Goal: Task Accomplishment & Management: Complete application form

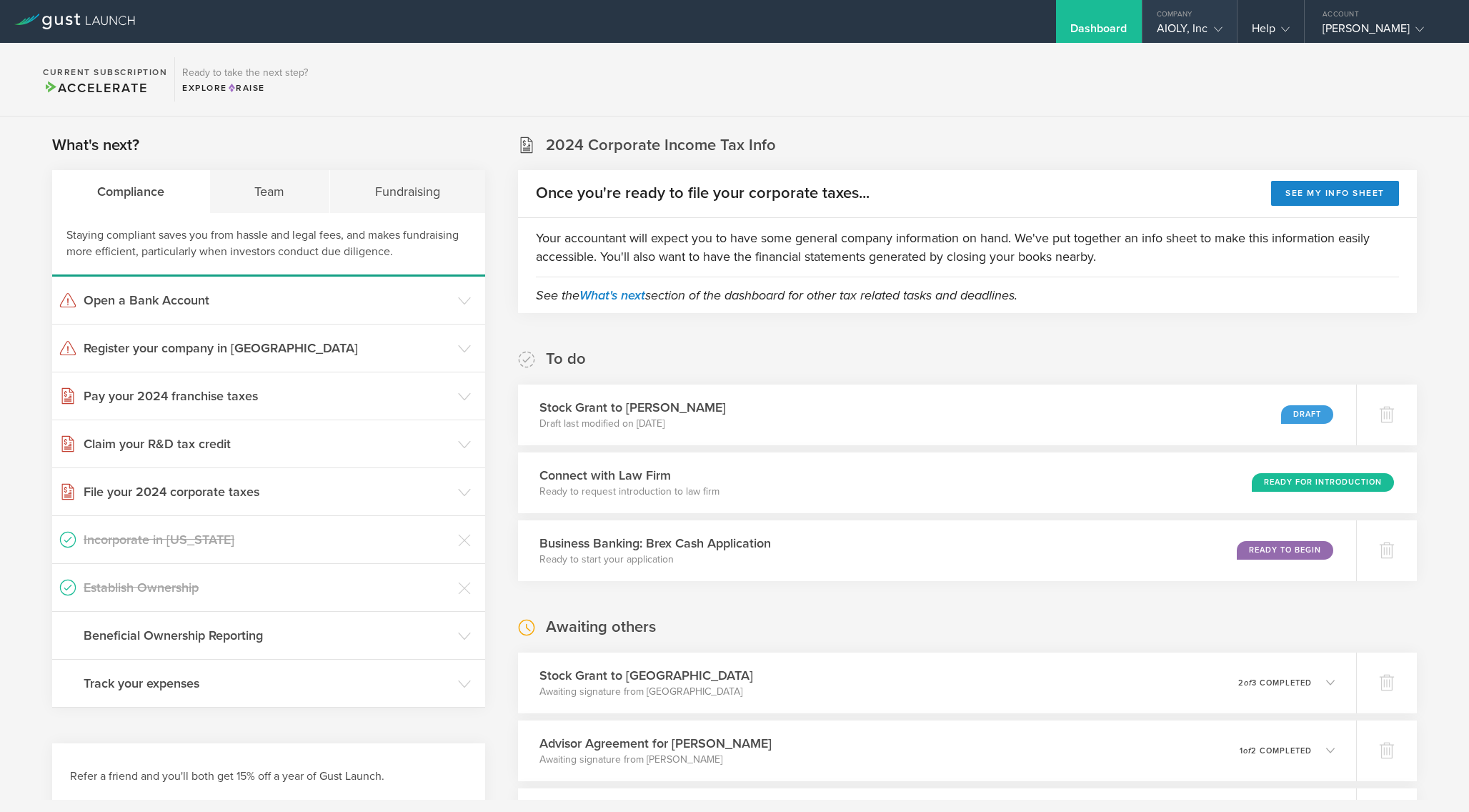
click at [1182, 22] on div "AIOLY, Inc" at bounding box center [1190, 32] width 66 height 22
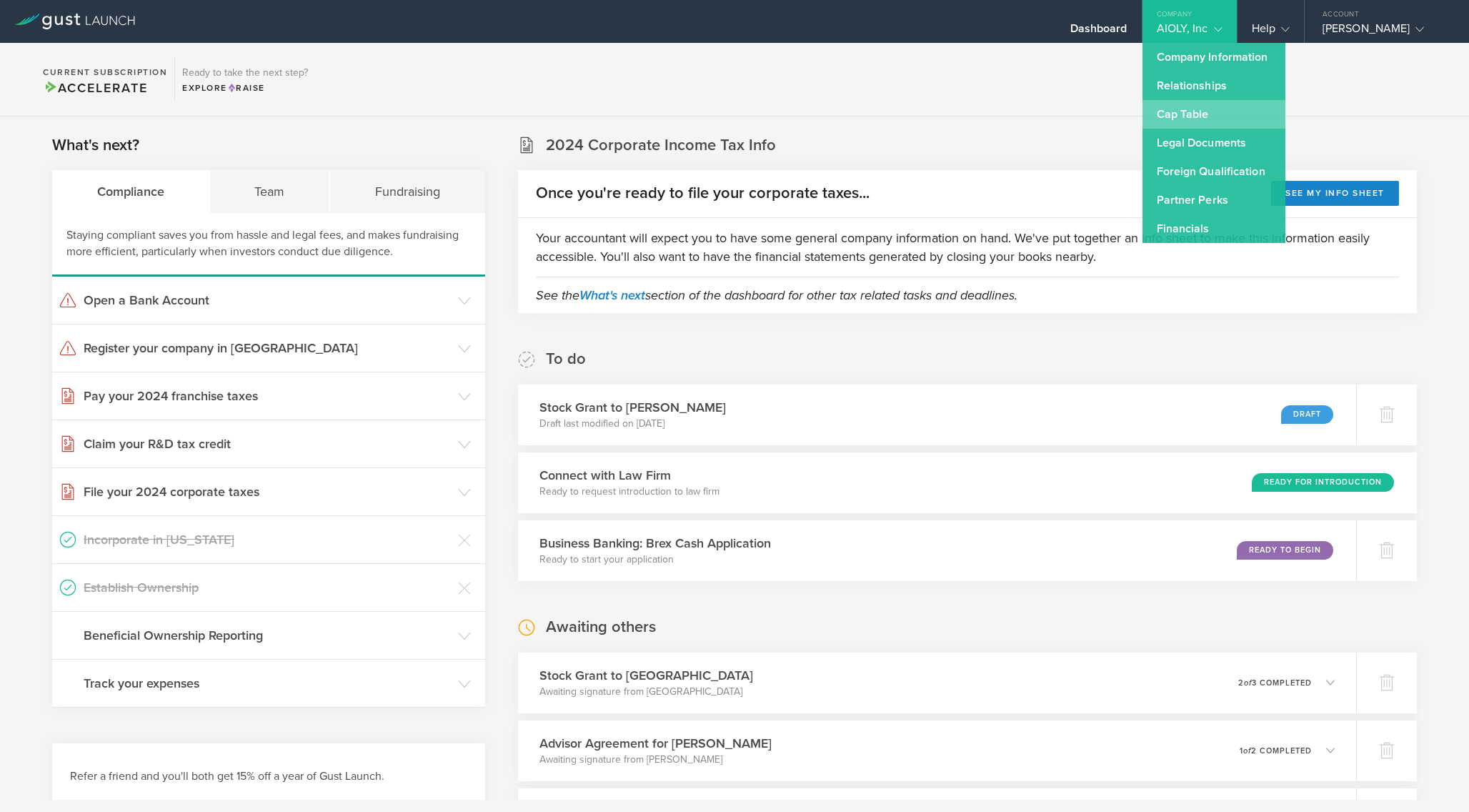
click at [1194, 111] on link "Cap Table" at bounding box center [1214, 114] width 143 height 29
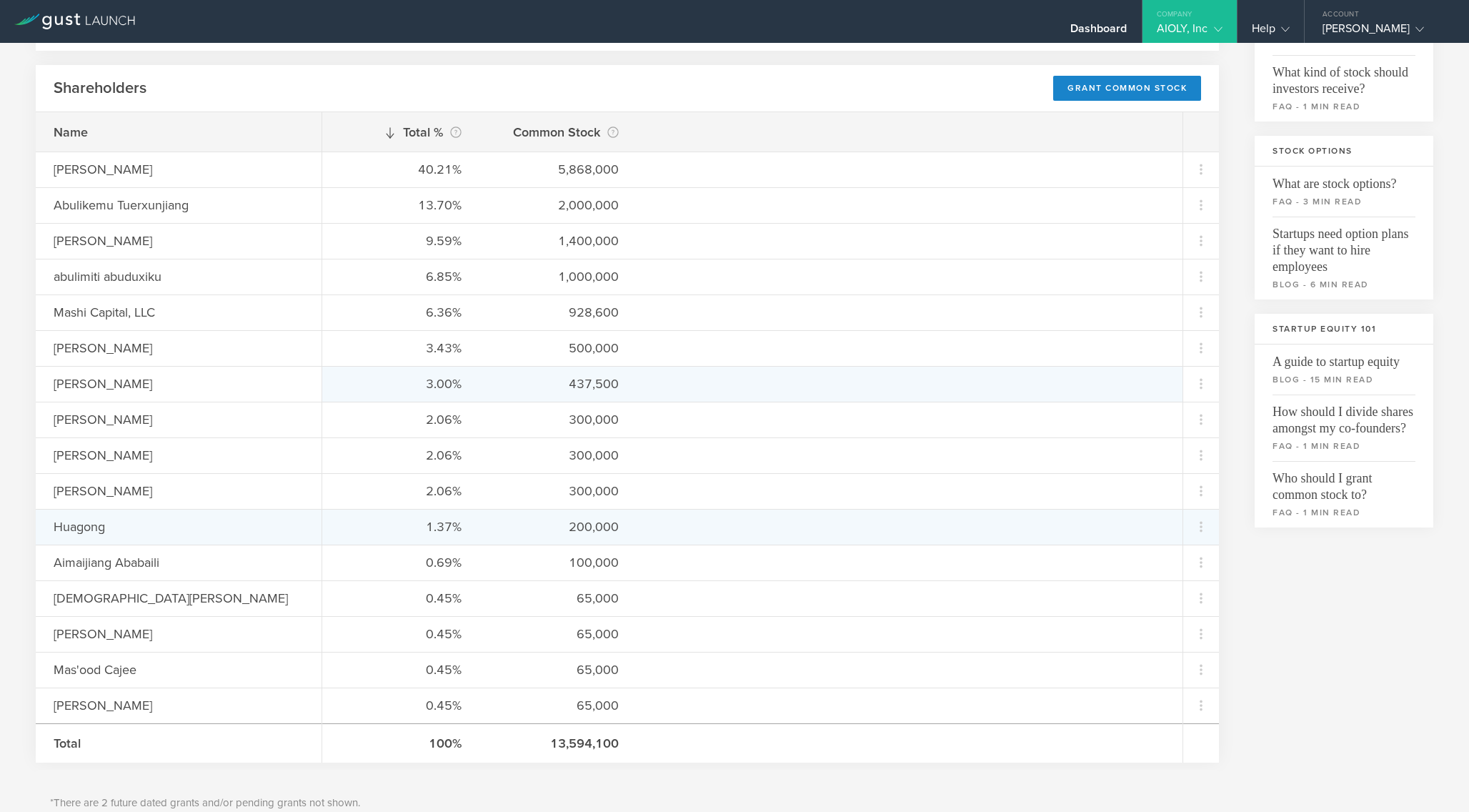
scroll to position [212, 0]
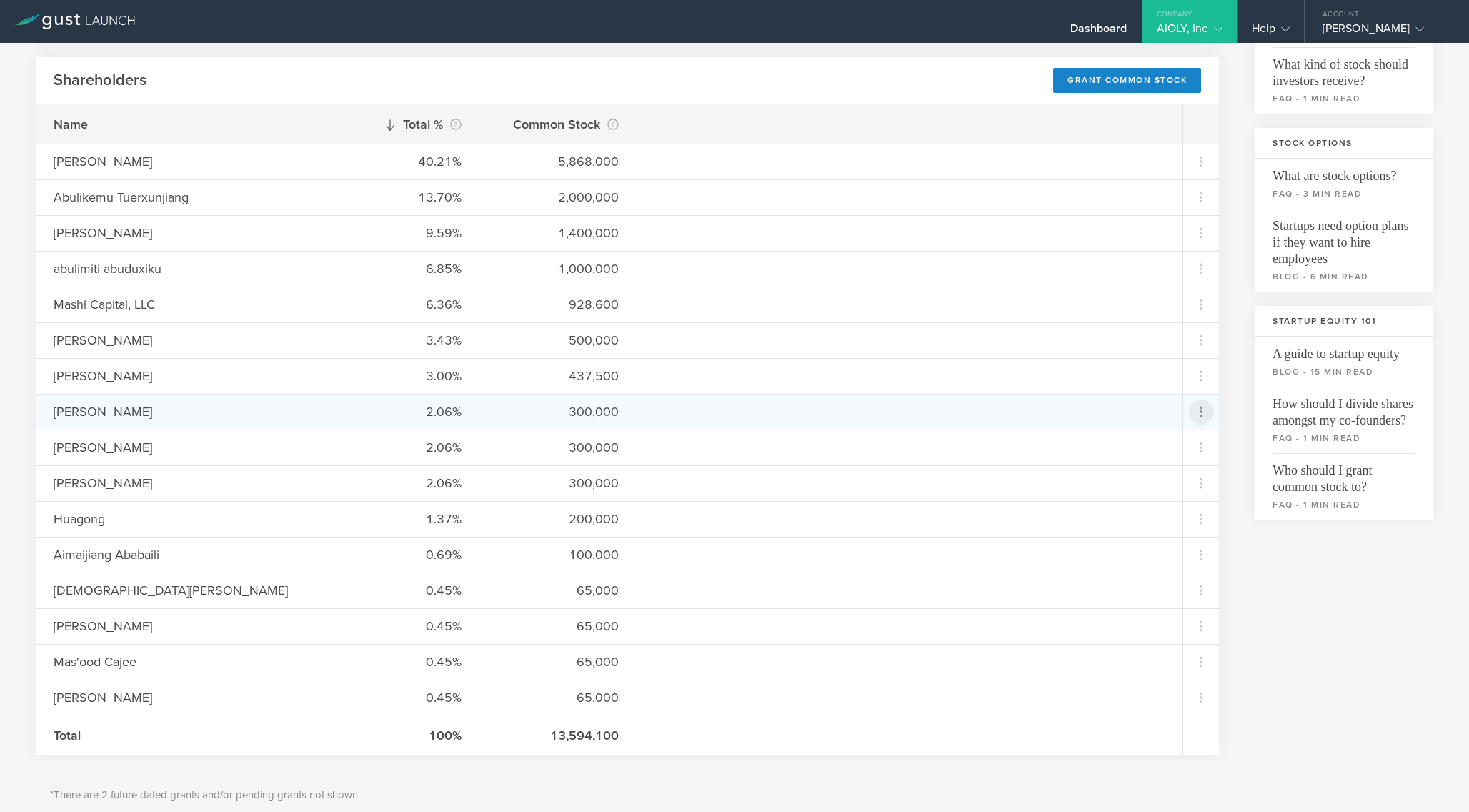
click at [1202, 410] on icon at bounding box center [1202, 412] width 17 height 17
click at [1179, 450] on div "Grant Common Stock" at bounding box center [1156, 448] width 108 height 16
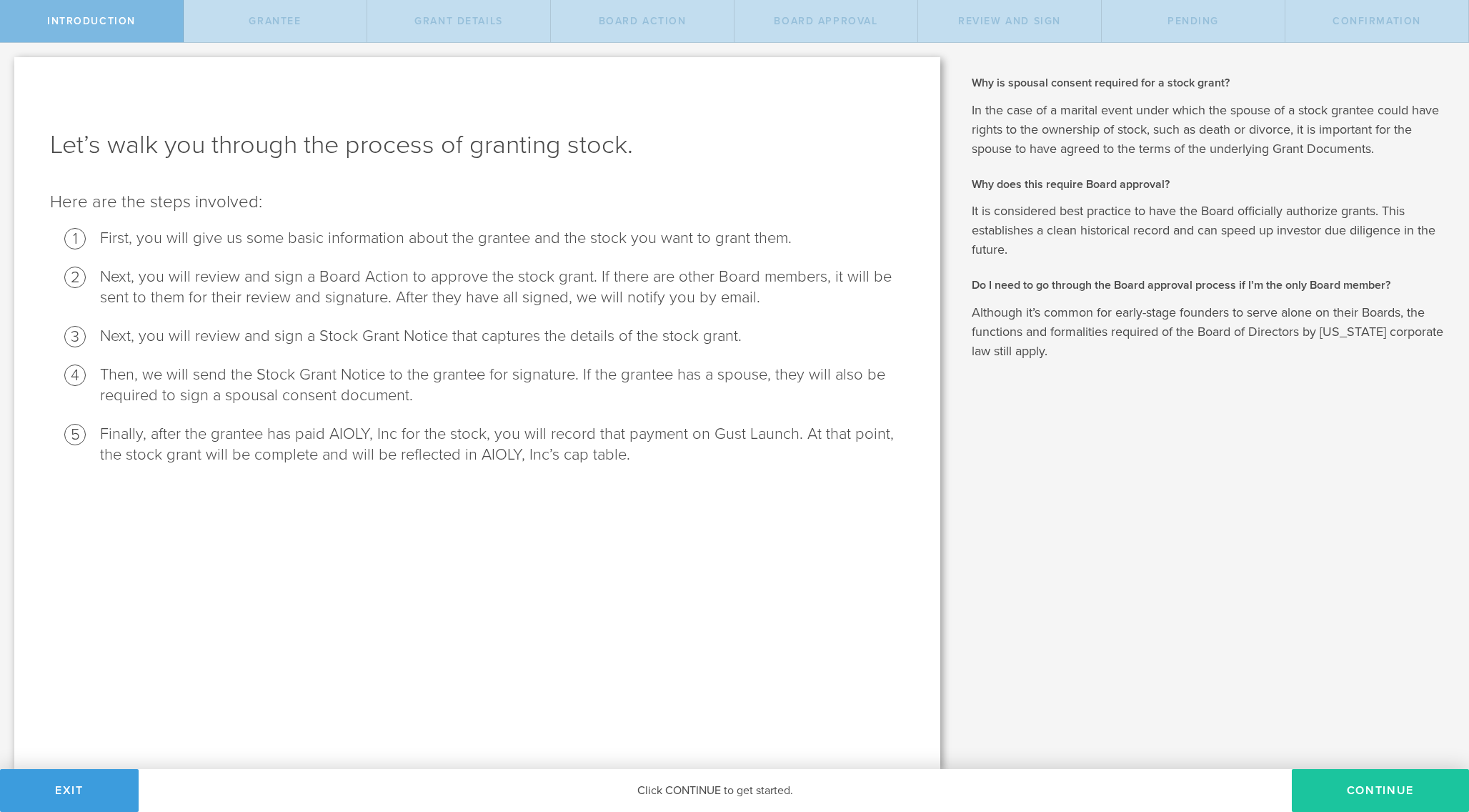
click at [1346, 797] on button "Continue" at bounding box center [1381, 790] width 177 height 43
radio input "true"
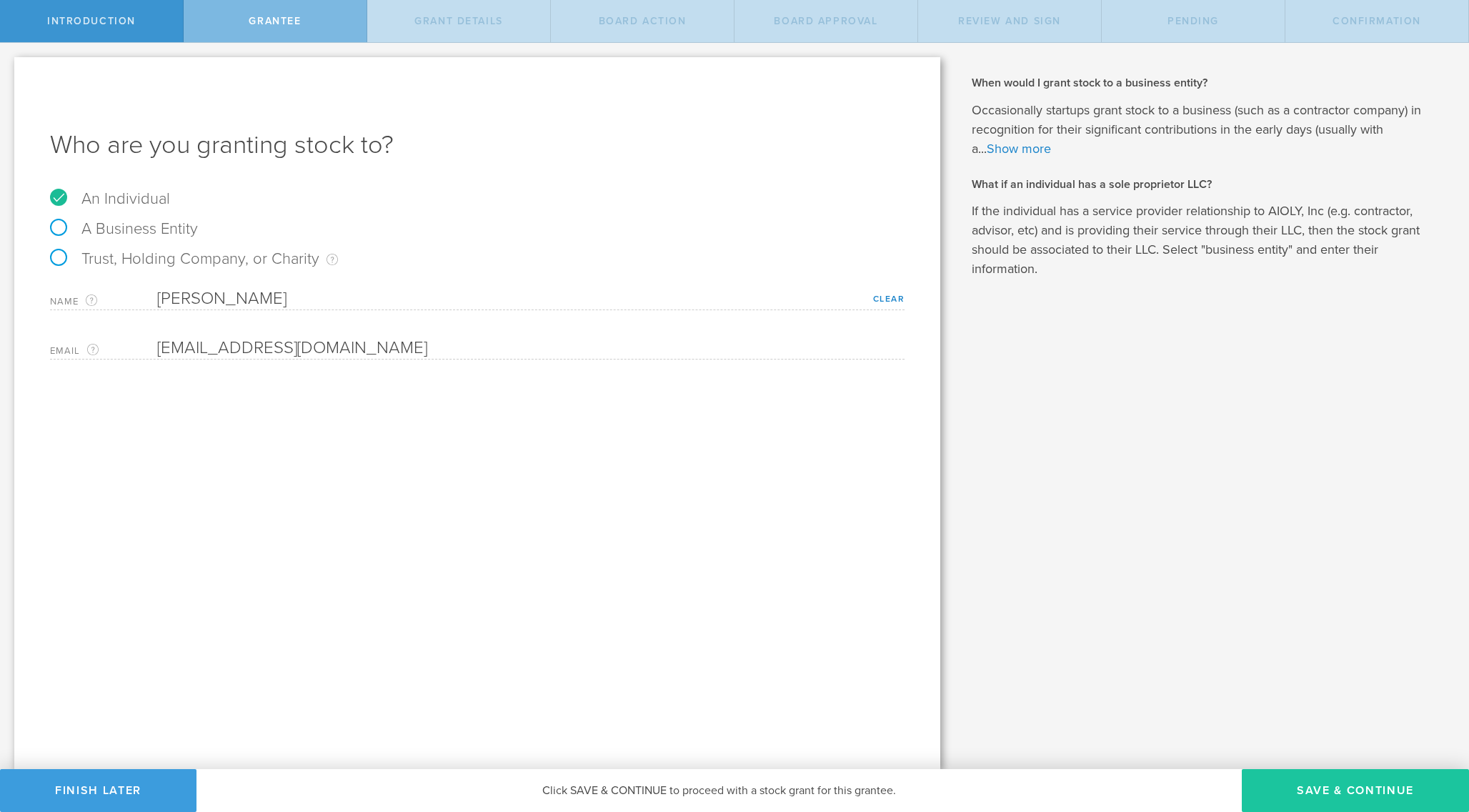
click at [1311, 794] on button "Save & Continue" at bounding box center [1356, 790] width 228 height 43
type input "48"
type input "12"
select select "none"
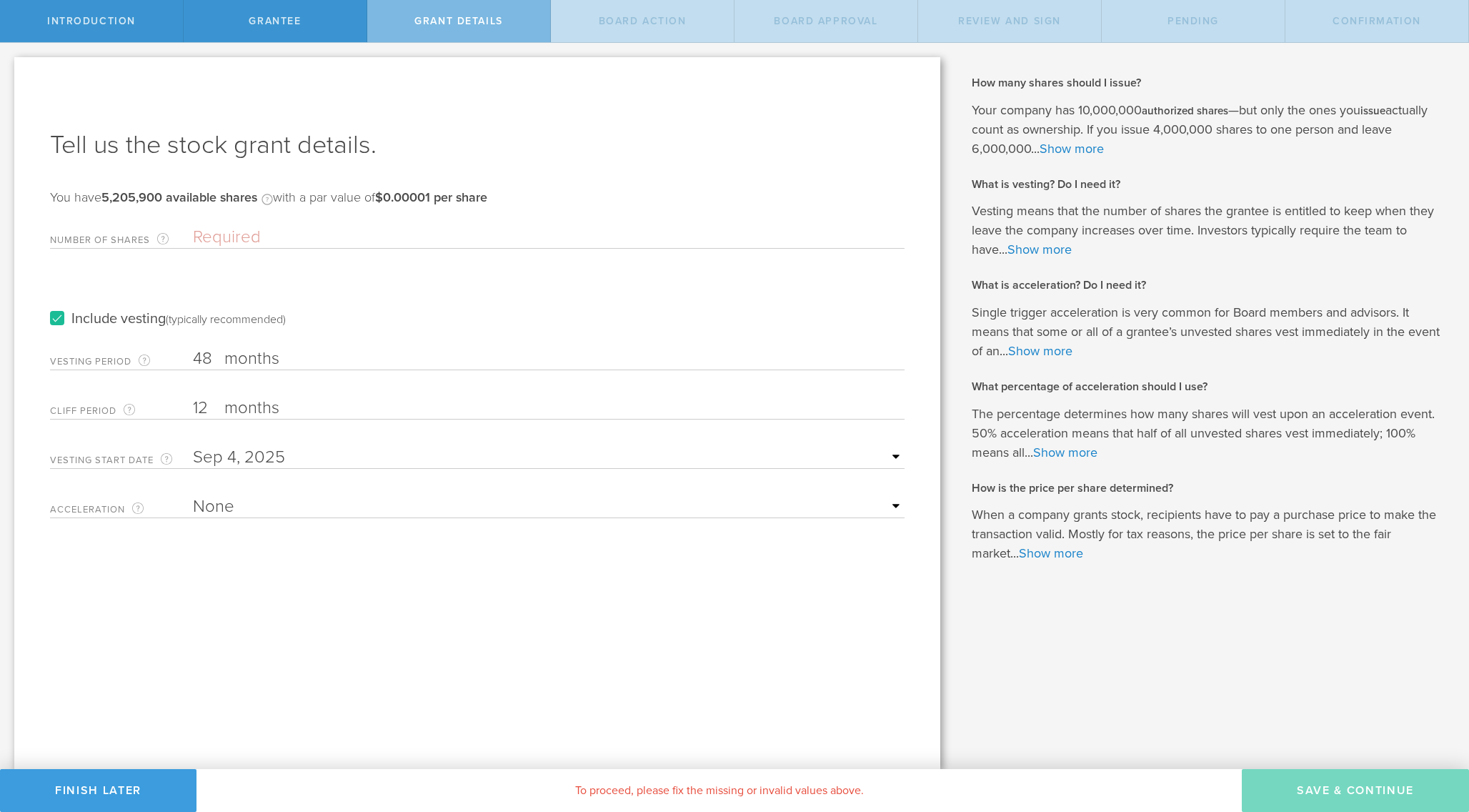
click at [299, 235] on input "Number of Shares The total amount of stock the company is granting to this reci…" at bounding box center [549, 237] width 712 height 22
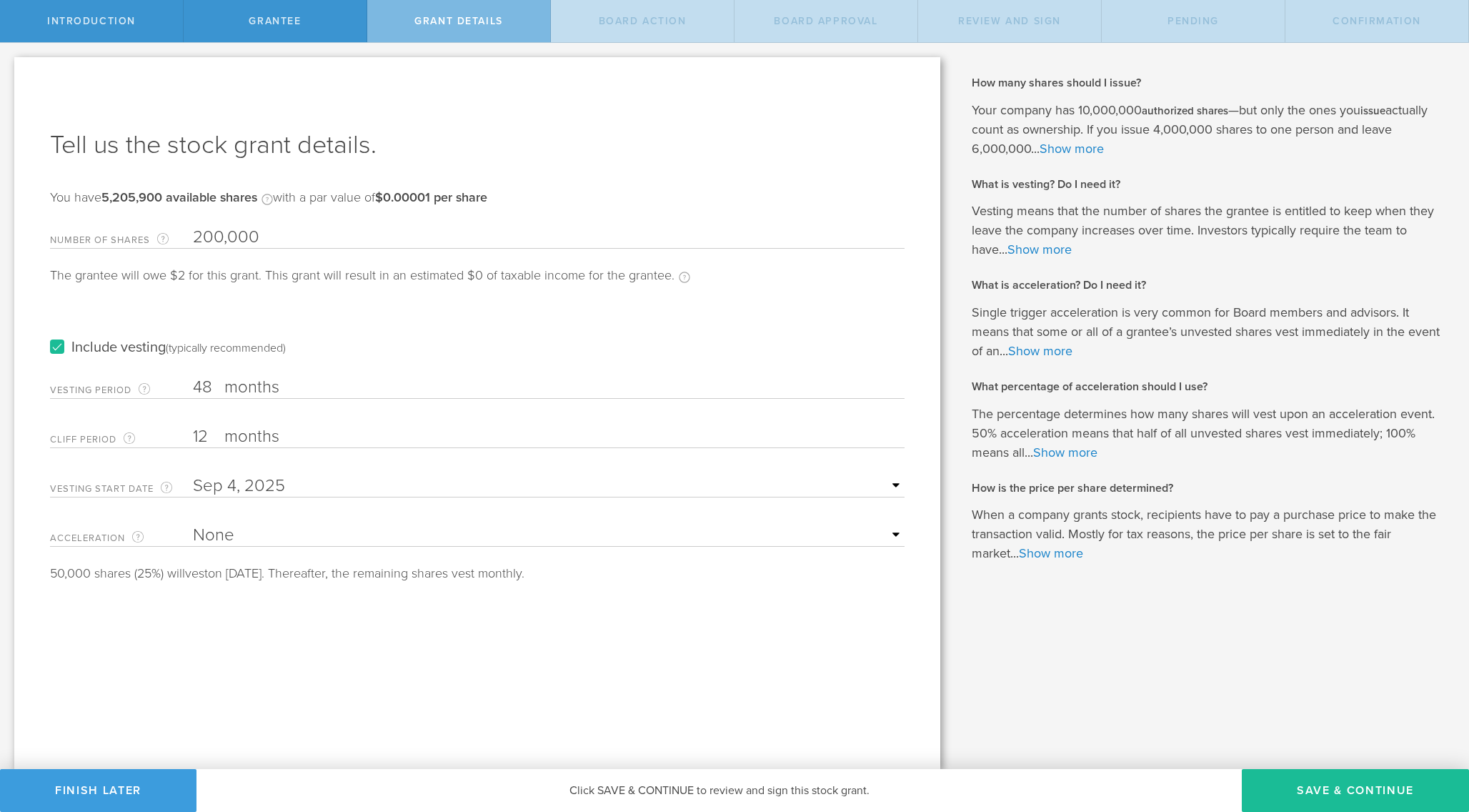
type input "200,000"
click at [342, 380] on label "months" at bounding box center [295, 389] width 143 height 24
click at [342, 380] on input "48" at bounding box center [549, 387] width 712 height 22
type input "4"
type input "60"
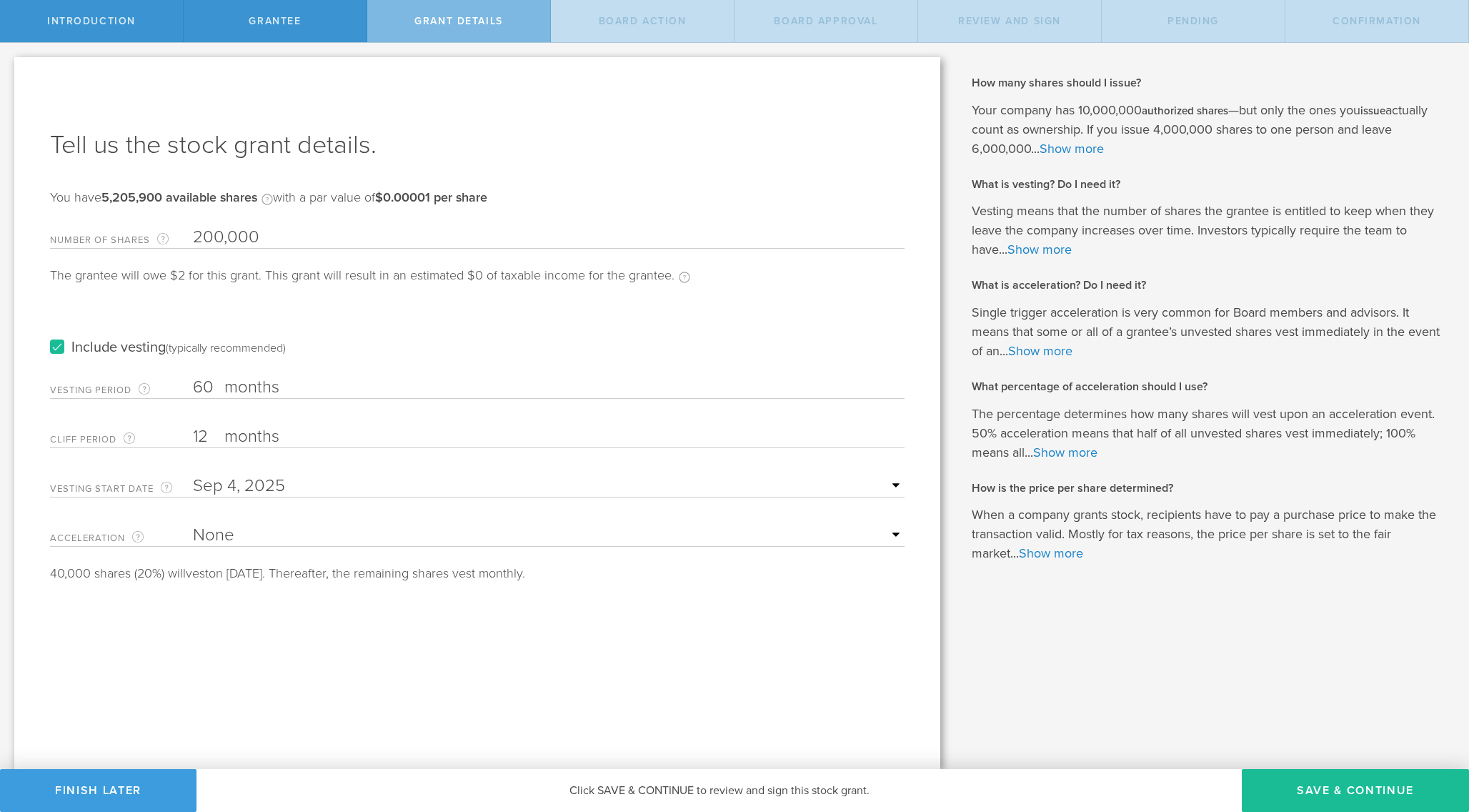
click at [564, 532] on select "None Single Trigger Double Trigger" at bounding box center [549, 535] width 712 height 22
select select "double"
click at [545, 577] on select "25% Acceleration 50% Acceleration 75% Acceleration 100% Acceleration" at bounding box center [549, 584] width 712 height 22
select select "100"
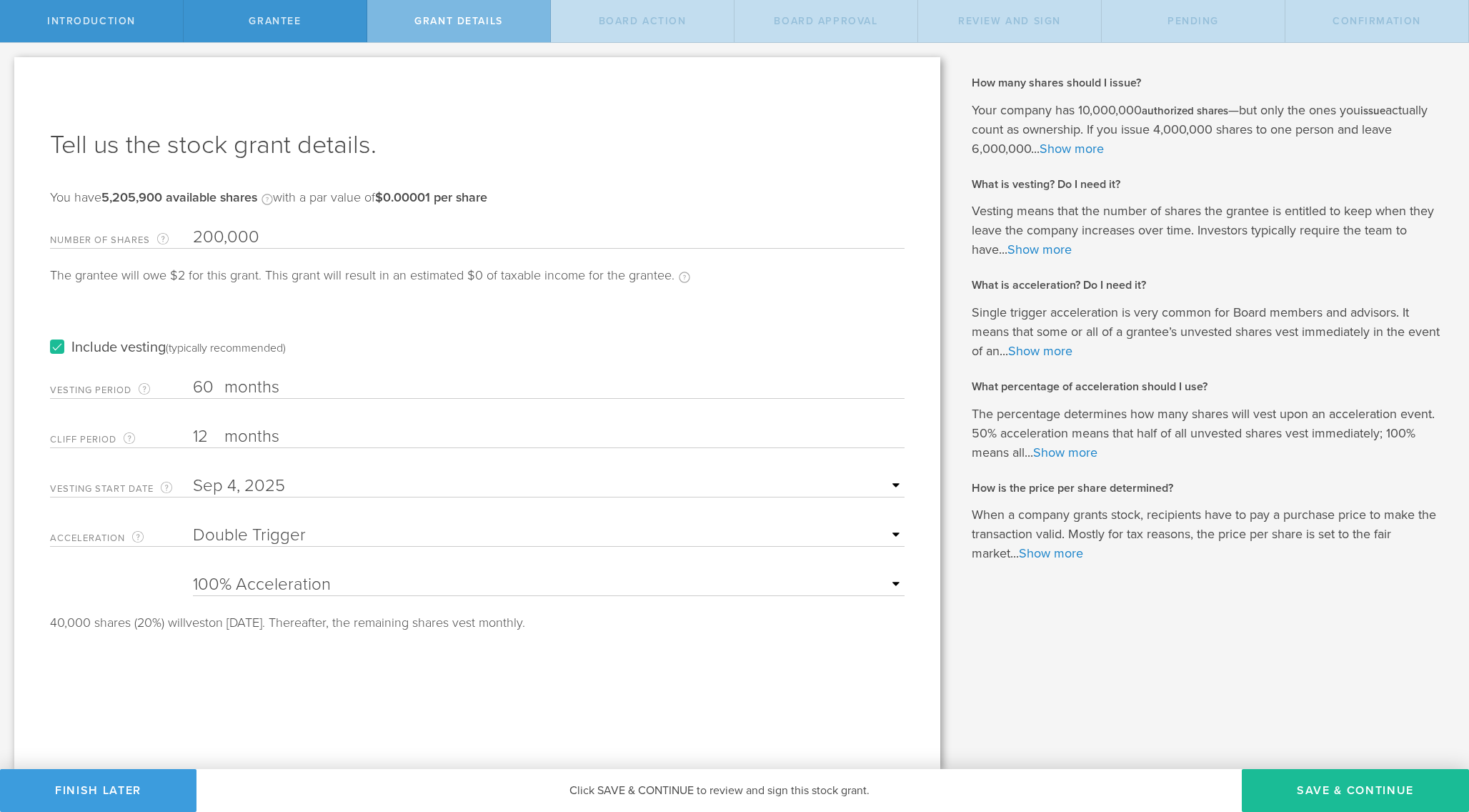
click at [569, 680] on div "Tell us the stock grant details. You have 5,205,900 available shares Available …" at bounding box center [478, 413] width 926 height 712
click at [545, 587] on select "25% Acceleration 50% Acceleration 75% Acceleration 100% Acceleration" at bounding box center [549, 584] width 712 height 22
click at [1330, 793] on button "Save & Continue" at bounding box center [1356, 790] width 228 height 43
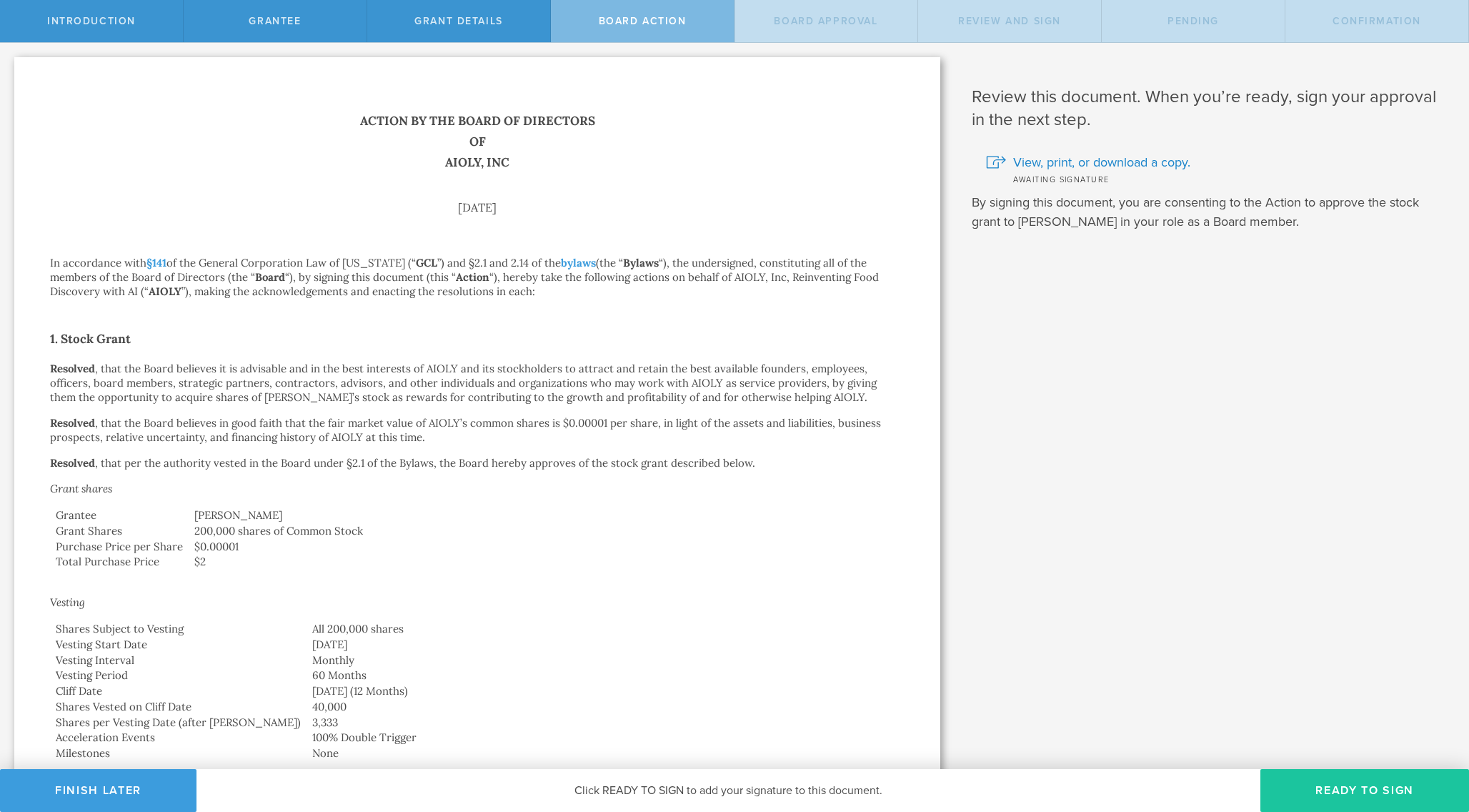
click at [1304, 793] on button "Ready to Sign" at bounding box center [1364, 790] width 209 height 43
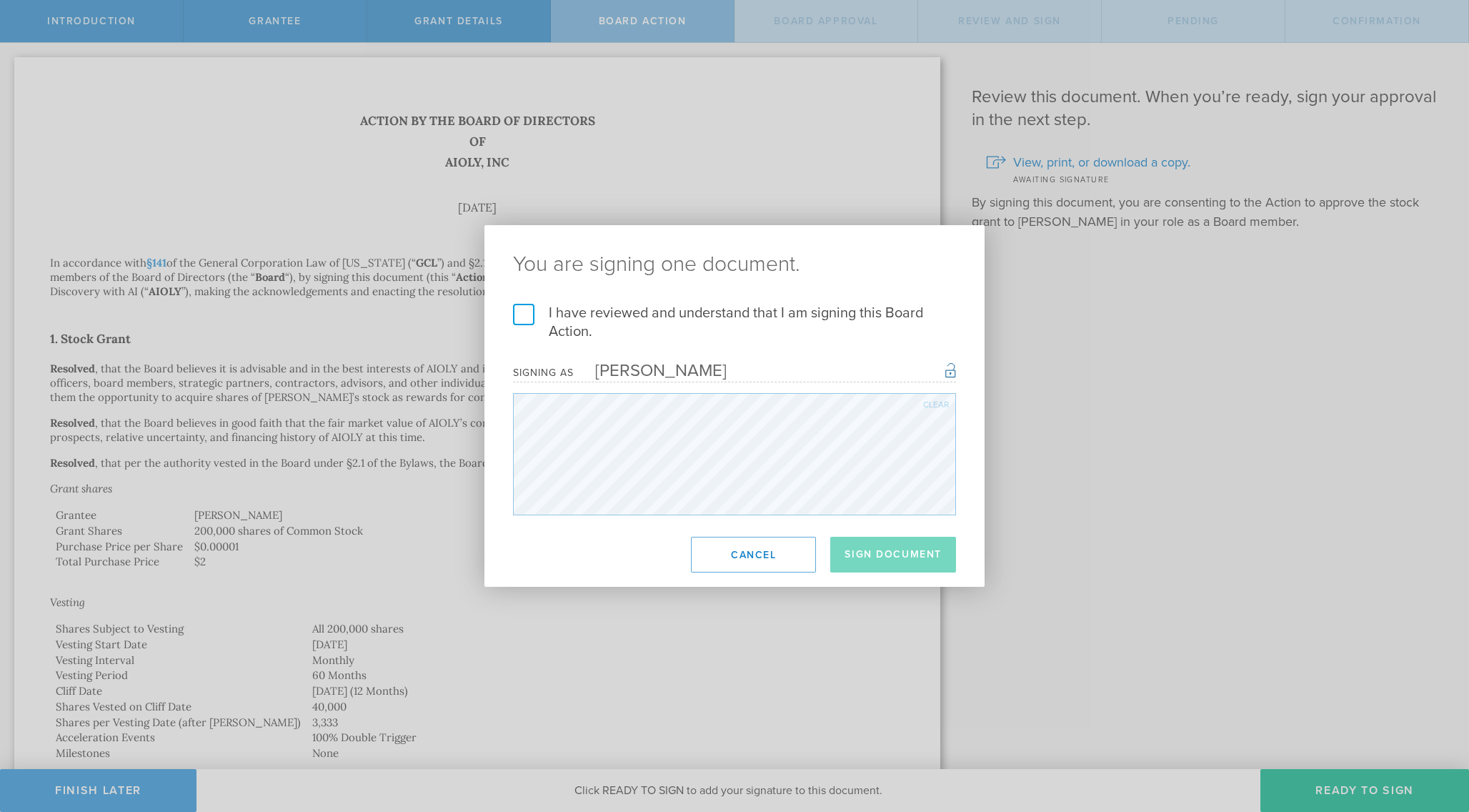
click at [524, 318] on label "I have reviewed and understand that I am signing this Board Action." at bounding box center [735, 322] width 443 height 37
click at [0, 0] on input "I have reviewed and understand that I am signing this Board Action." at bounding box center [0, 0] width 0 height 0
click at [859, 554] on button "Sign Document" at bounding box center [892, 554] width 126 height 35
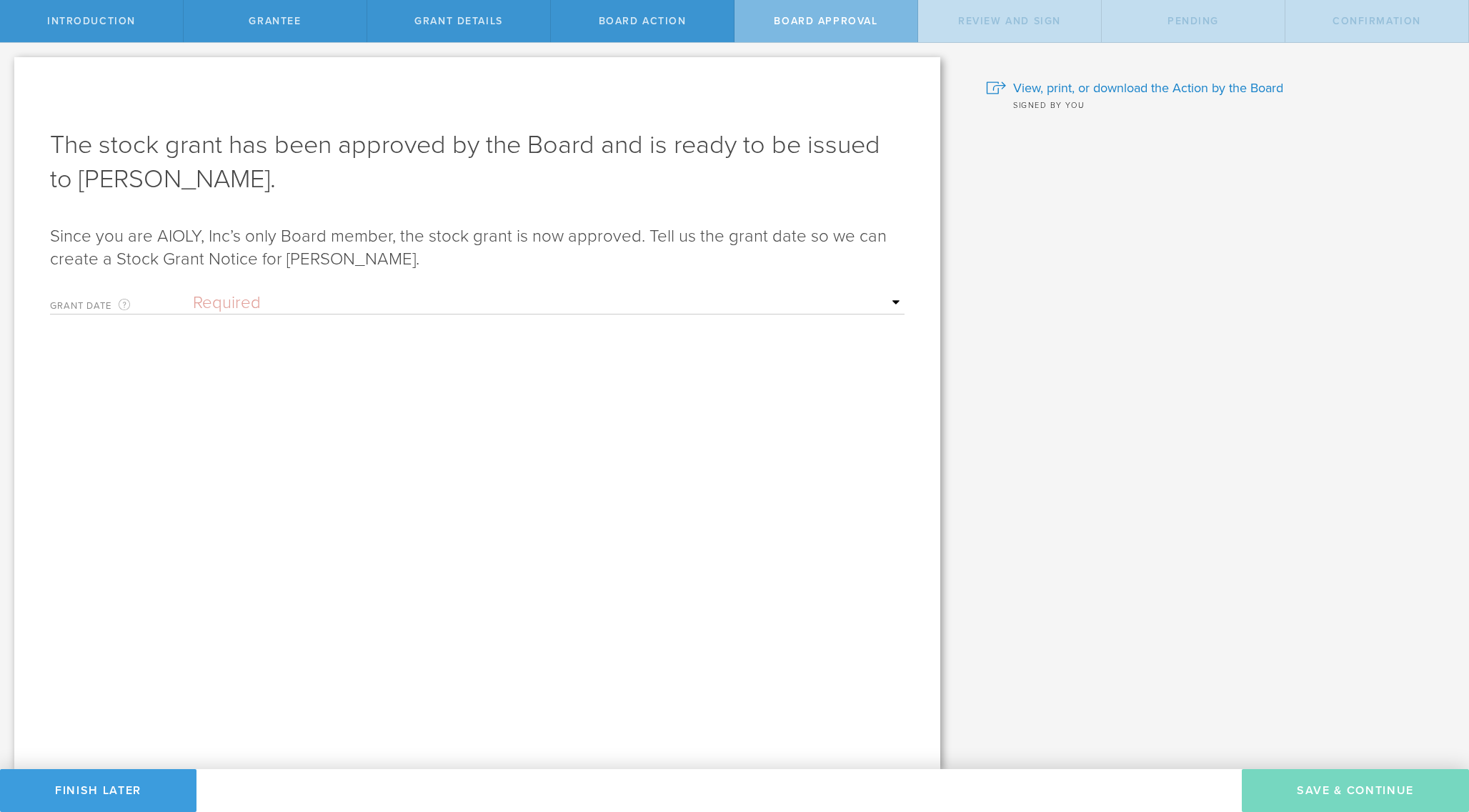
click at [711, 308] on select "Required Upon grantee's signature A specific date" at bounding box center [549, 303] width 712 height 22
select select "uponGranteeSignature"
click at [1272, 783] on button "Save & Continue" at bounding box center [1356, 790] width 228 height 43
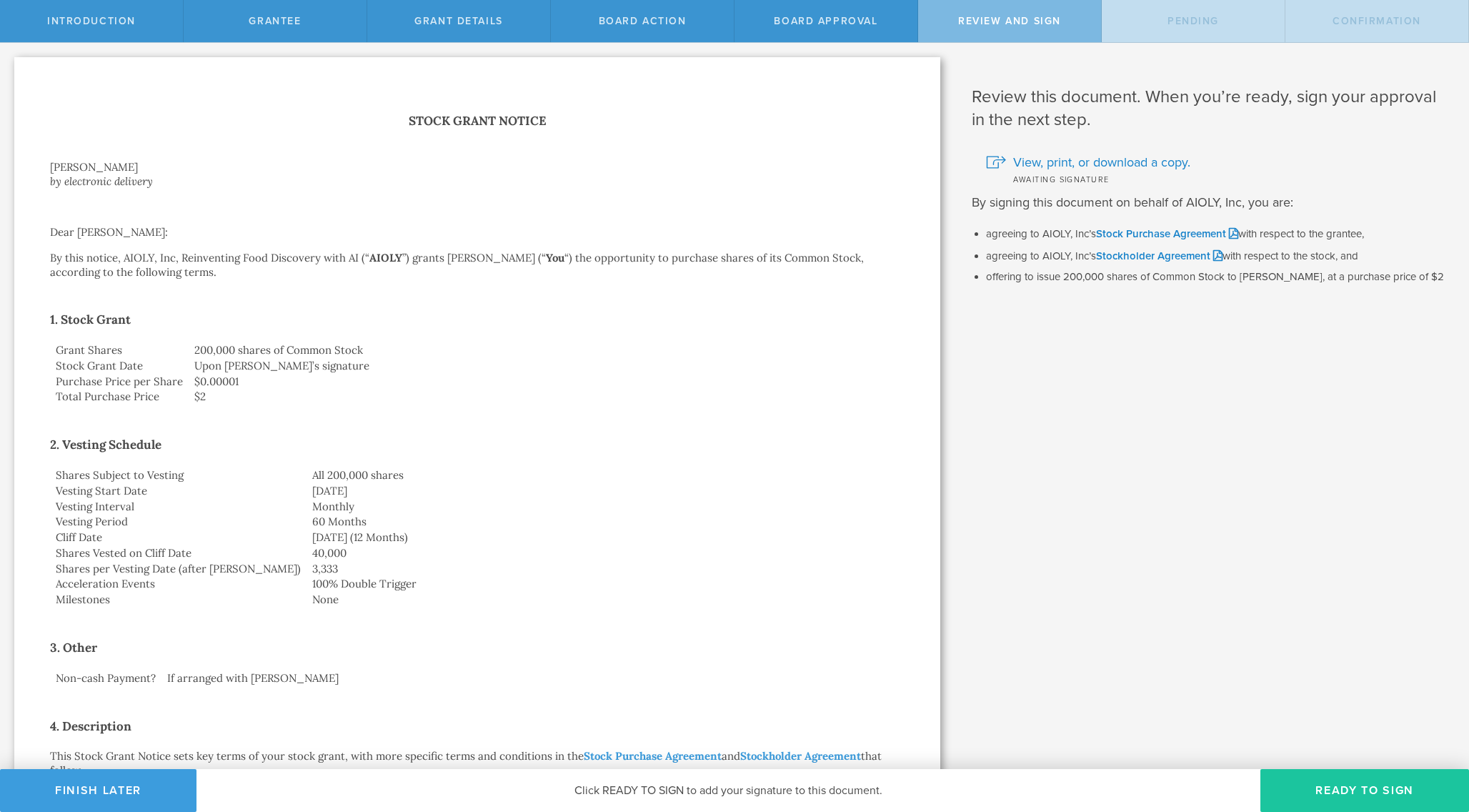
click at [1346, 794] on button "Ready to Sign" at bounding box center [1364, 790] width 209 height 43
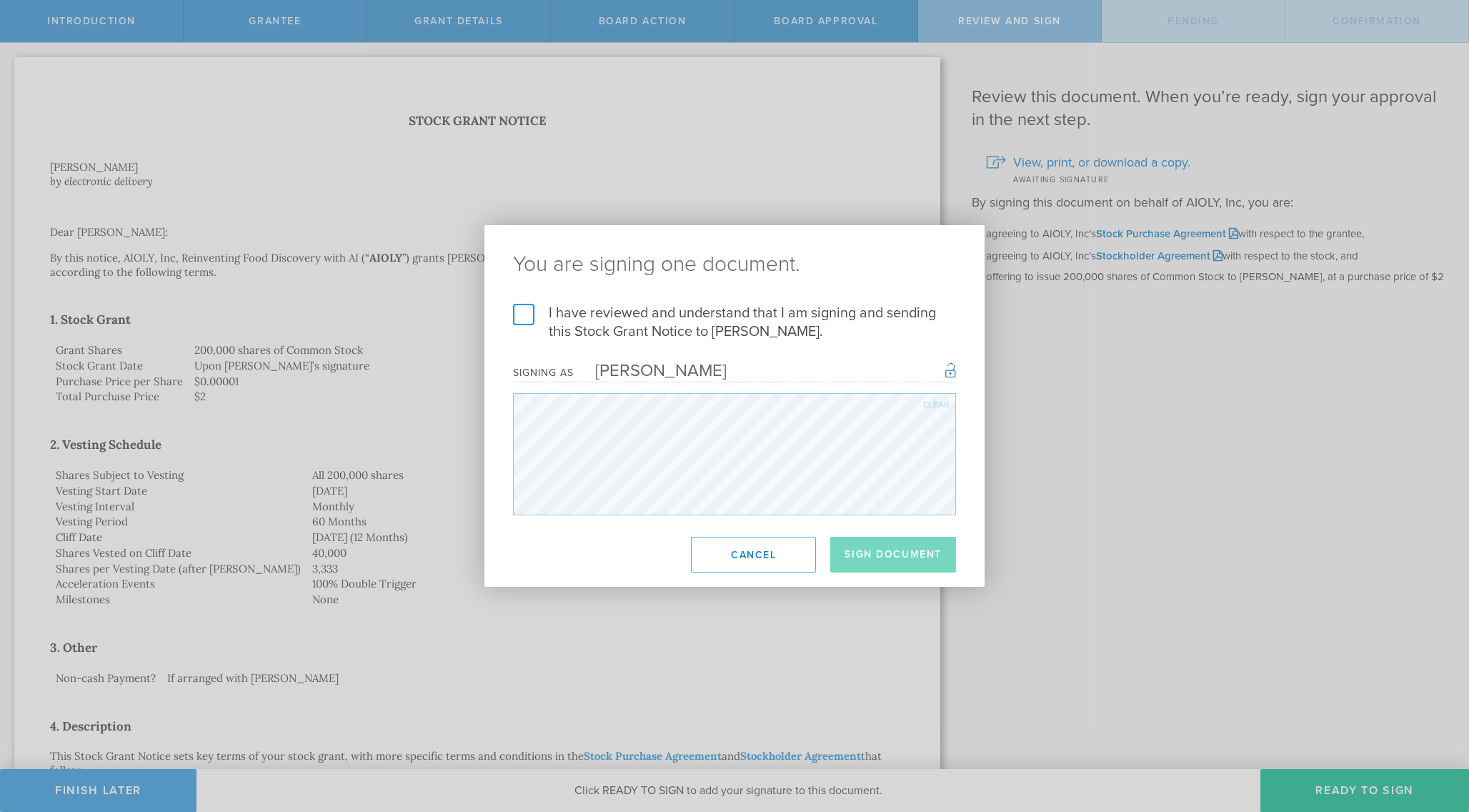
click at [670, 332] on label "I have reviewed and understand that I am signing and sending this Stock Grant N…" at bounding box center [735, 322] width 443 height 37
click at [0, 0] on input "I have reviewed and understand that I am signing and sending this Stock Grant N…" at bounding box center [0, 0] width 0 height 0
click at [867, 563] on button "Sign Document" at bounding box center [892, 554] width 126 height 35
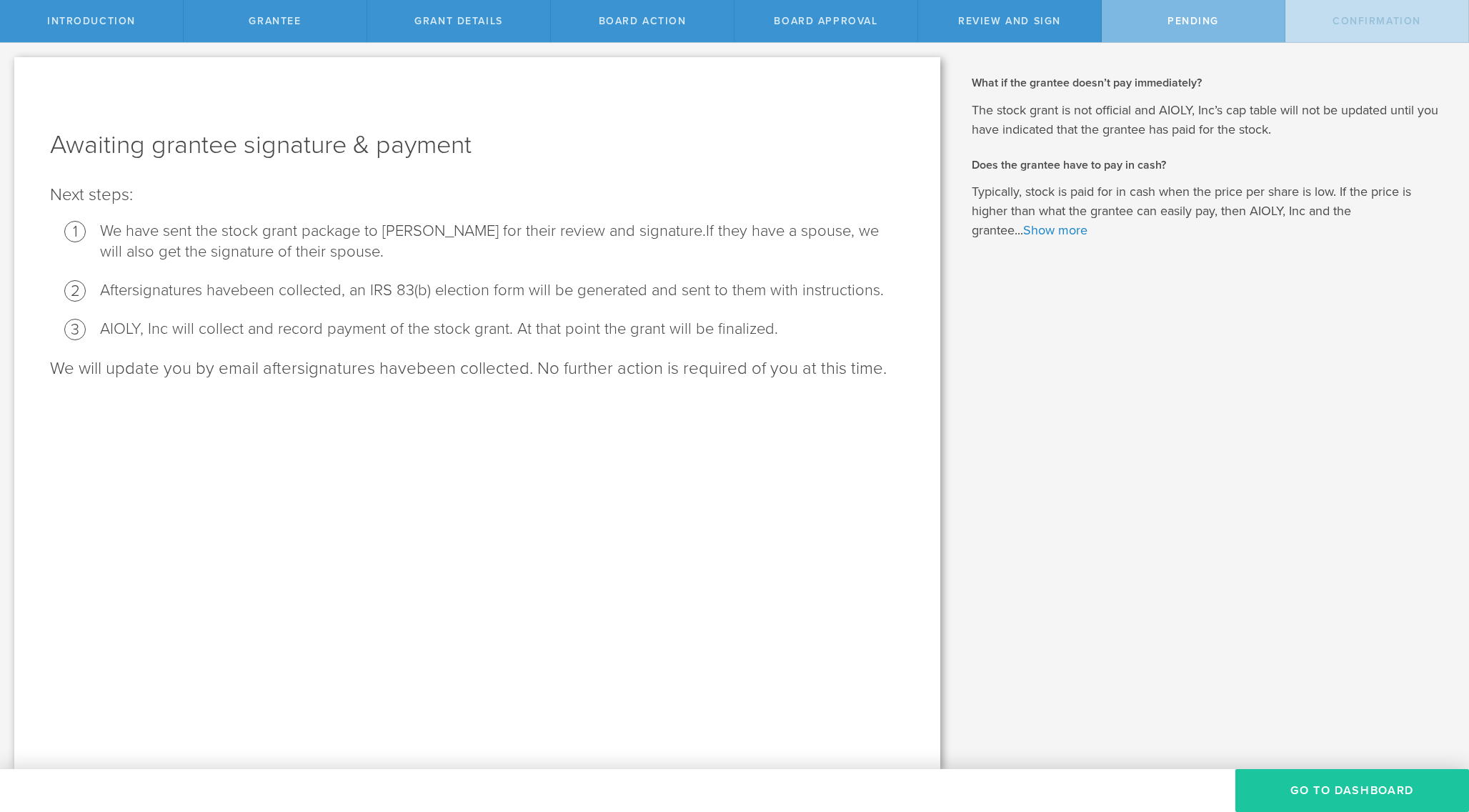
click at [1287, 794] on button "Go To Dashboard" at bounding box center [1352, 790] width 234 height 43
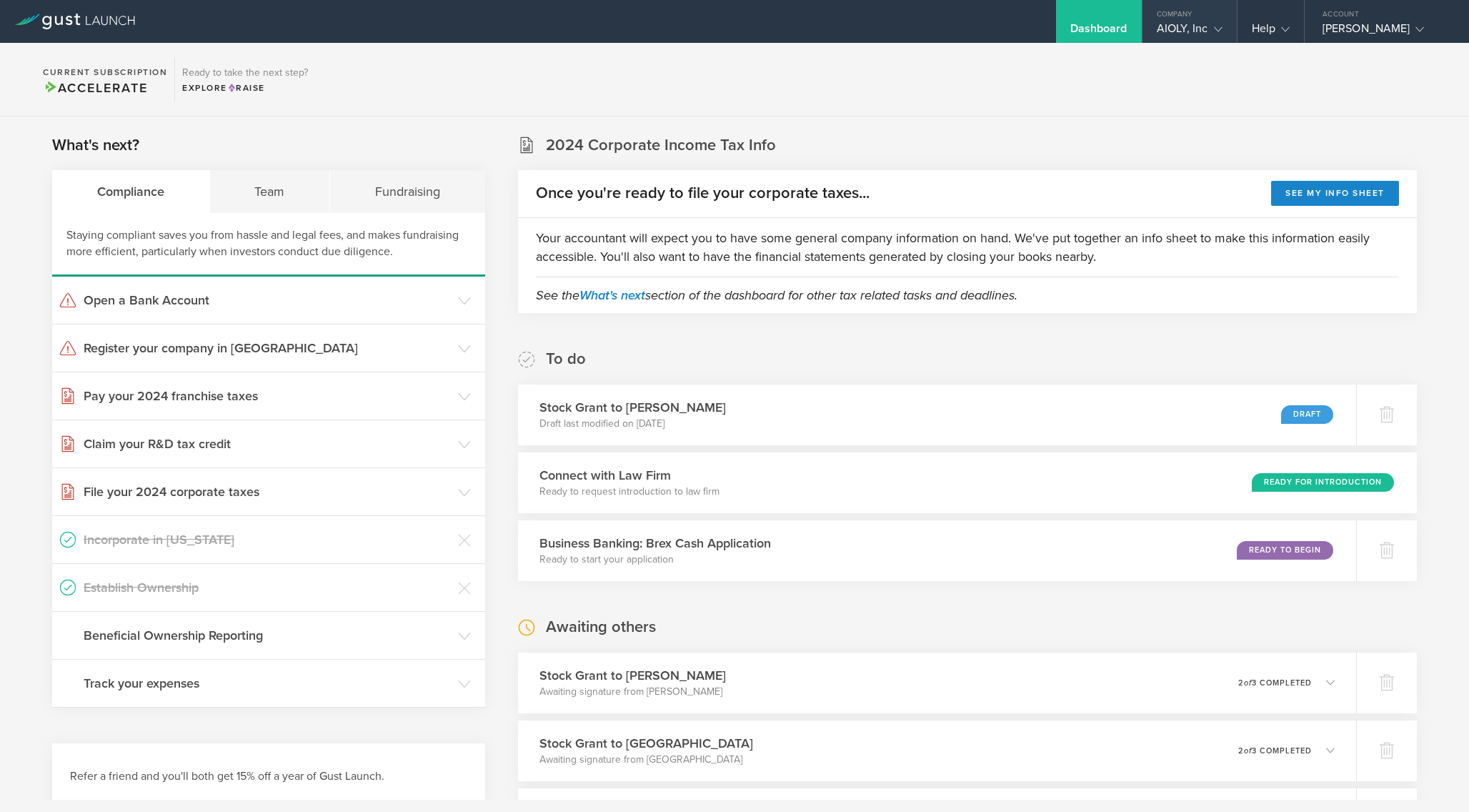
click at [1183, 26] on div "AIOLY, Inc" at bounding box center [1190, 32] width 66 height 22
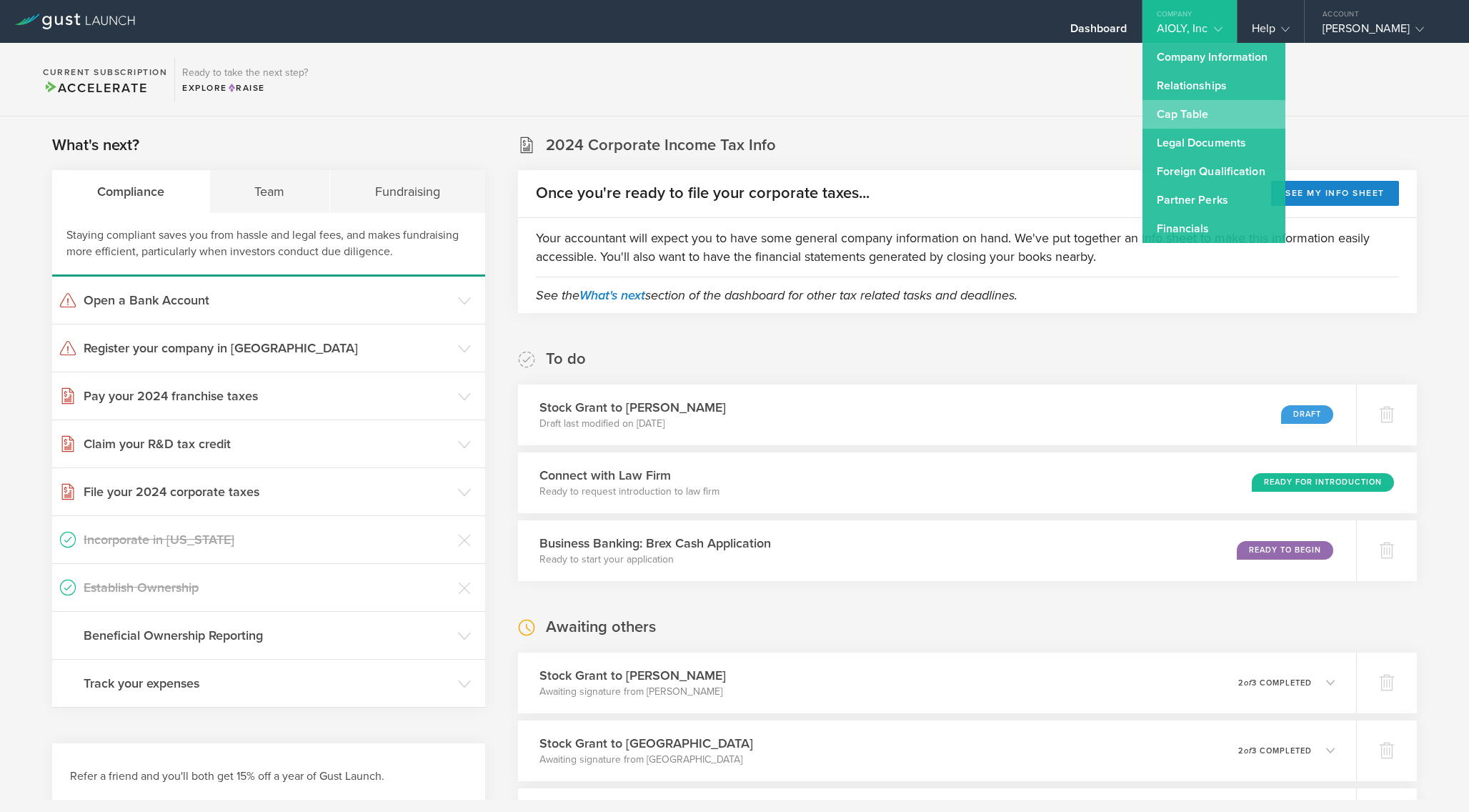
click at [1184, 108] on link "Cap Table" at bounding box center [1214, 114] width 143 height 29
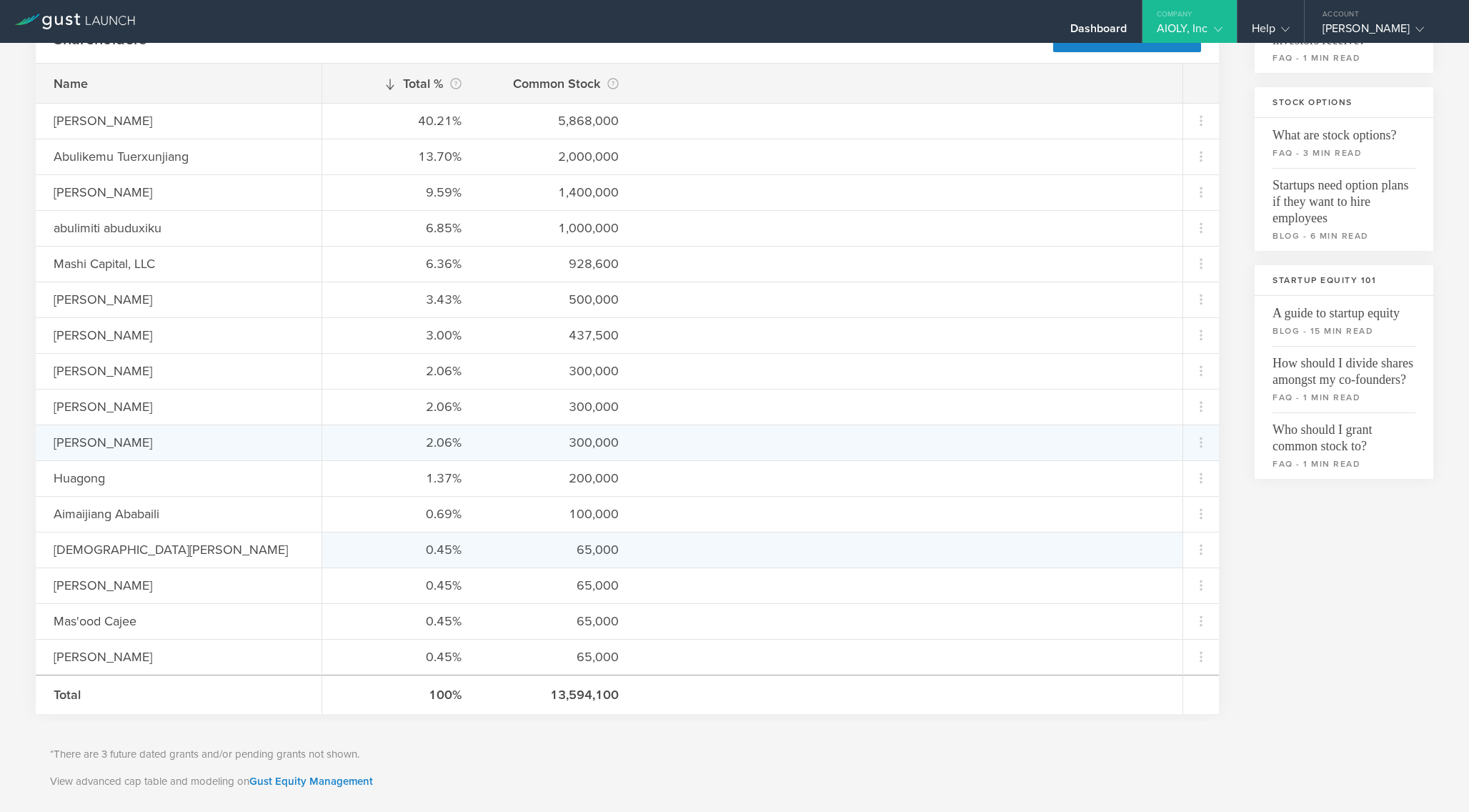
scroll to position [233, 0]
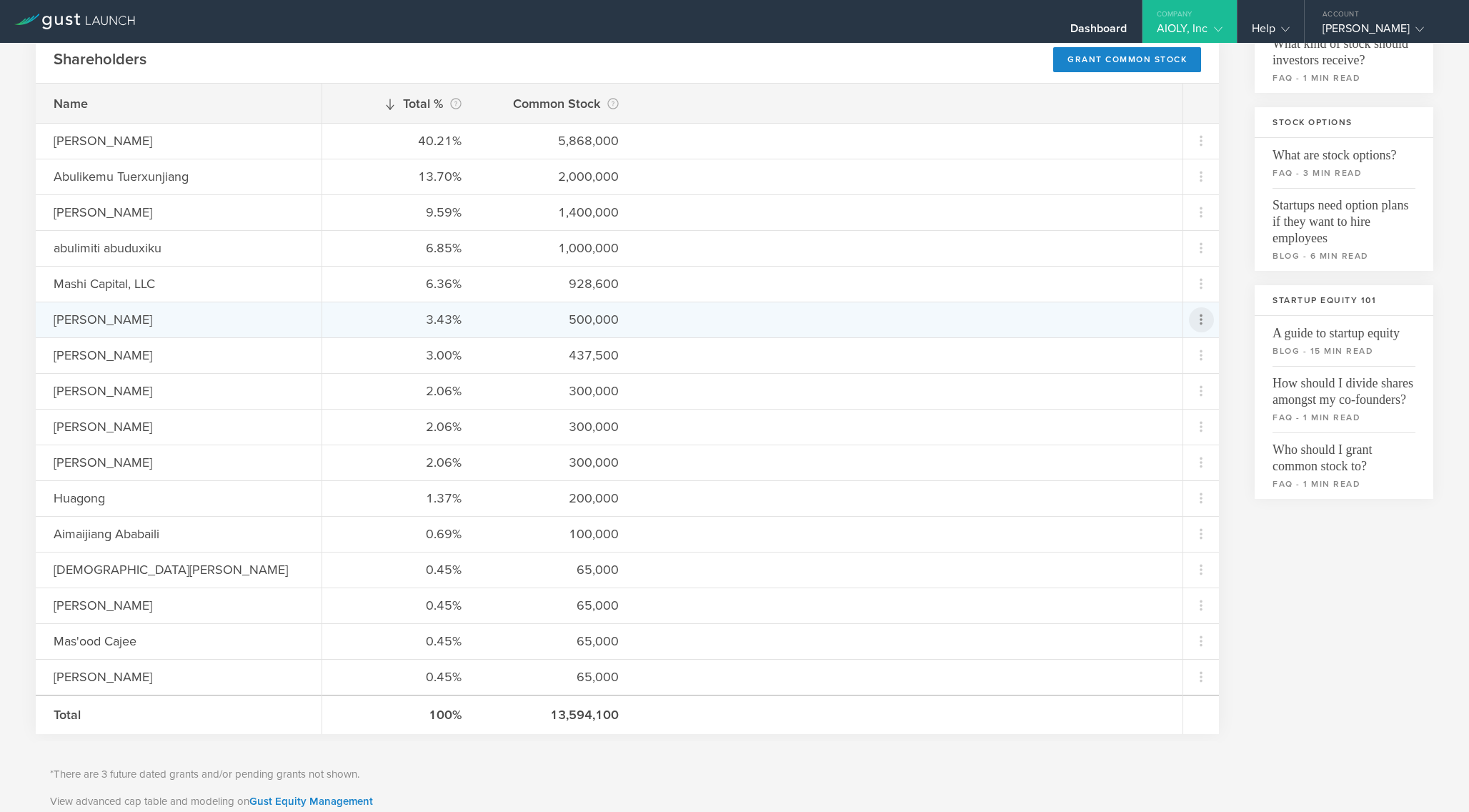
click at [1202, 321] on icon at bounding box center [1202, 319] width 17 height 17
click at [1183, 354] on div "Grant Common Stock" at bounding box center [1156, 357] width 108 height 16
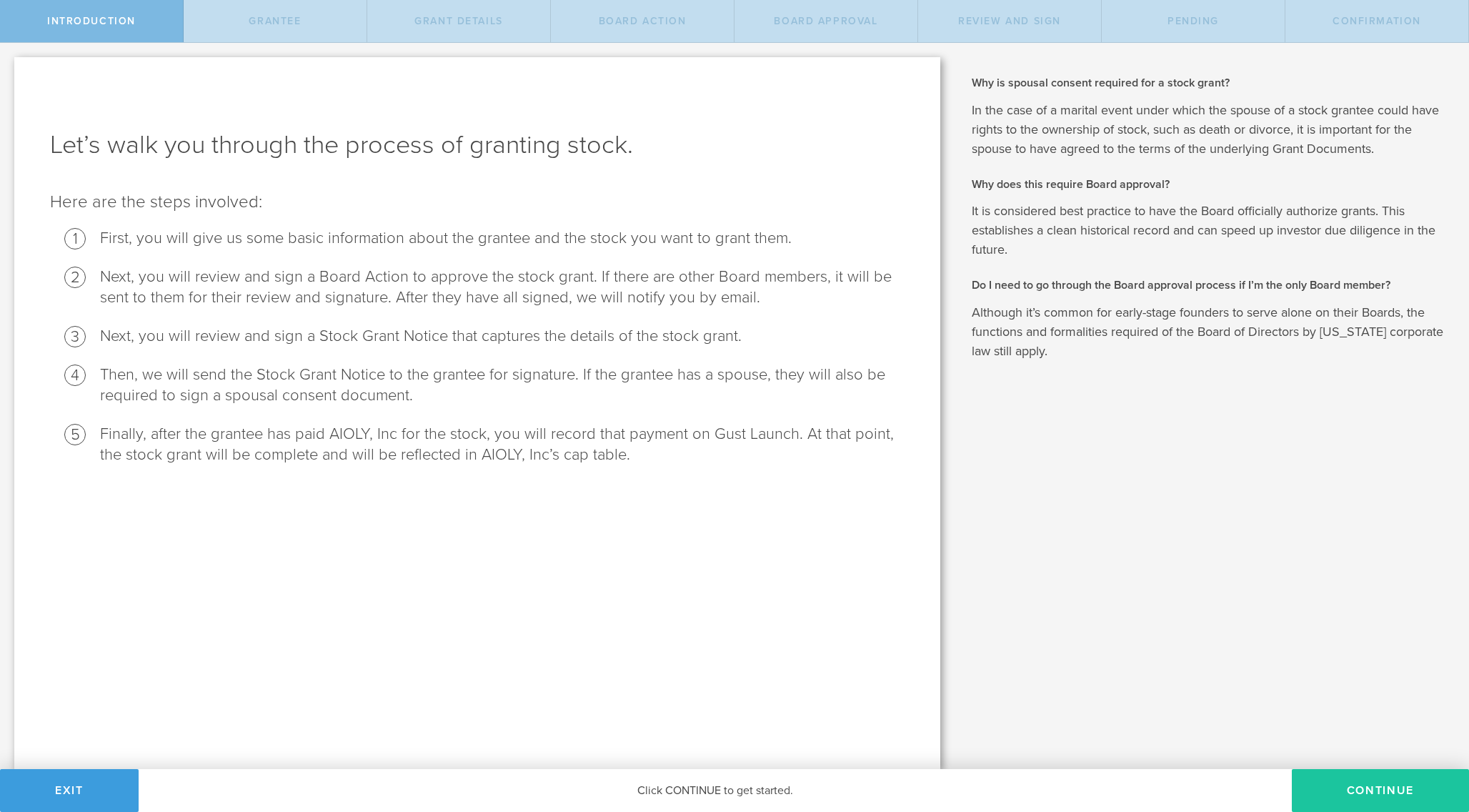
click at [1358, 789] on button "Continue" at bounding box center [1381, 790] width 177 height 43
radio input "true"
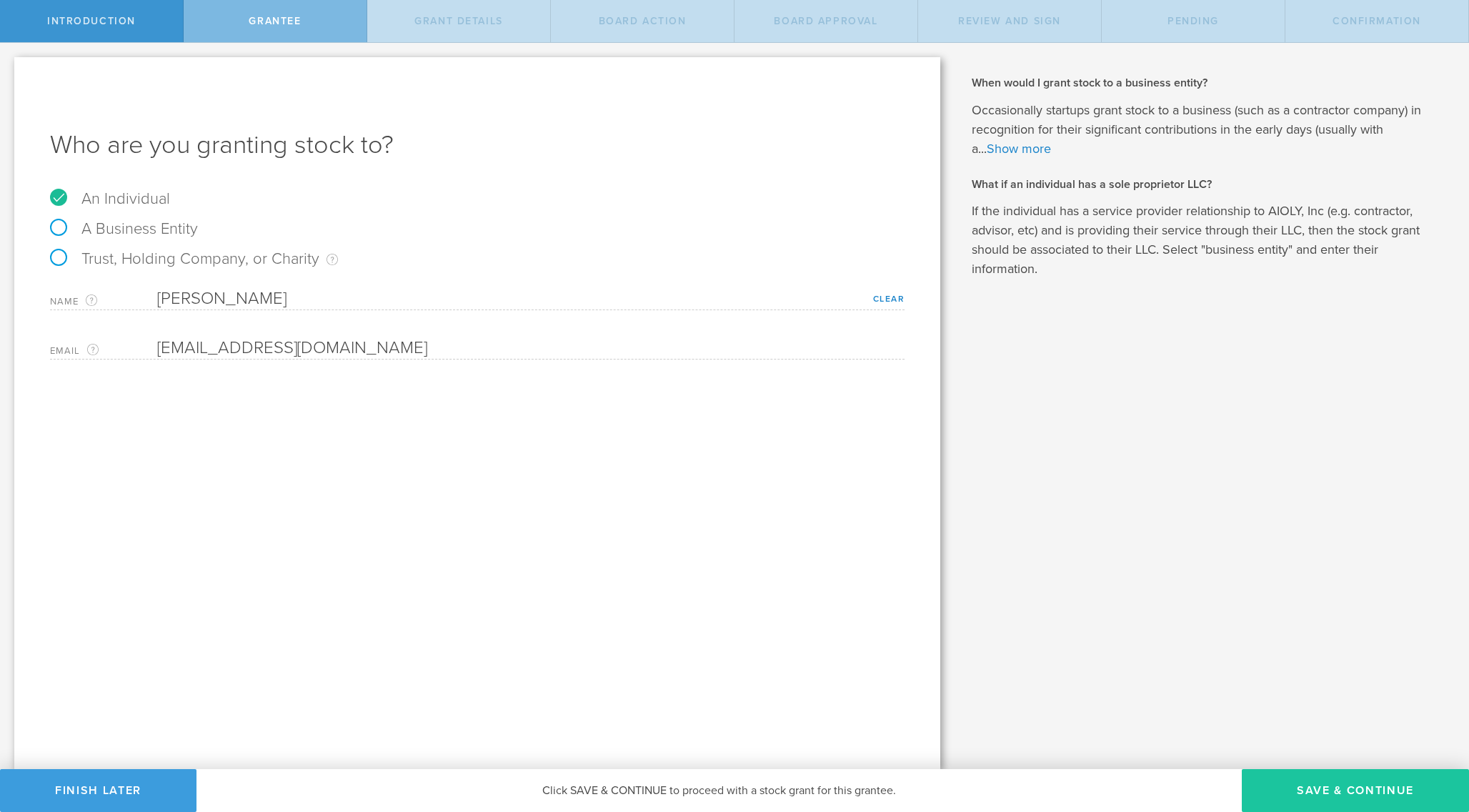
click at [1295, 786] on button "Save & Continue" at bounding box center [1356, 790] width 228 height 43
type input "48"
type input "12"
select select "none"
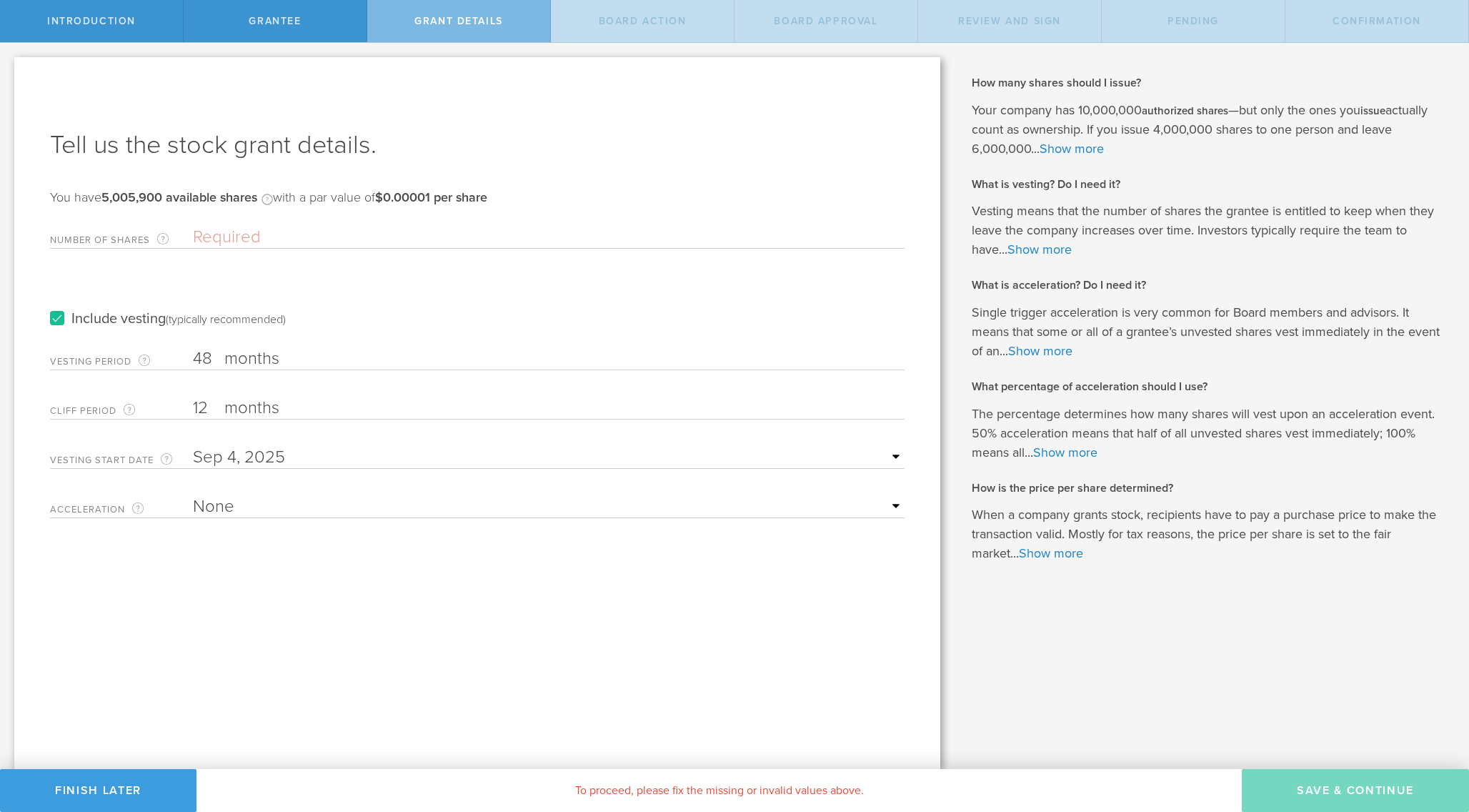
click at [454, 236] on input "Number of Shares The total amount of stock the company is granting to this reci…" at bounding box center [549, 237] width 712 height 22
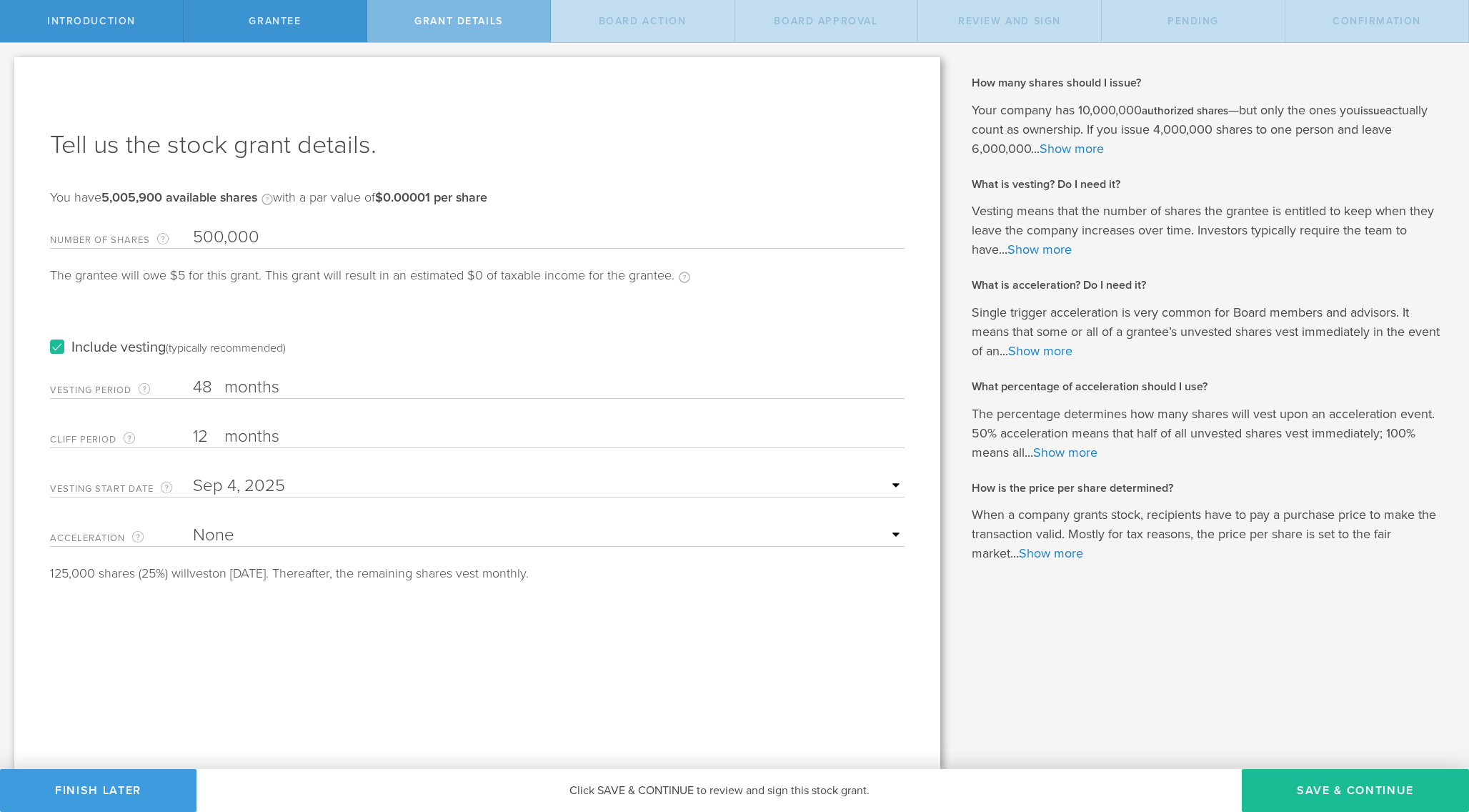
type input "500,000"
click at [538, 383] on input "48" at bounding box center [549, 387] width 712 height 22
type input "4"
type input "60"
click at [614, 535] on select "None Single Trigger Double Trigger" at bounding box center [549, 535] width 712 height 22
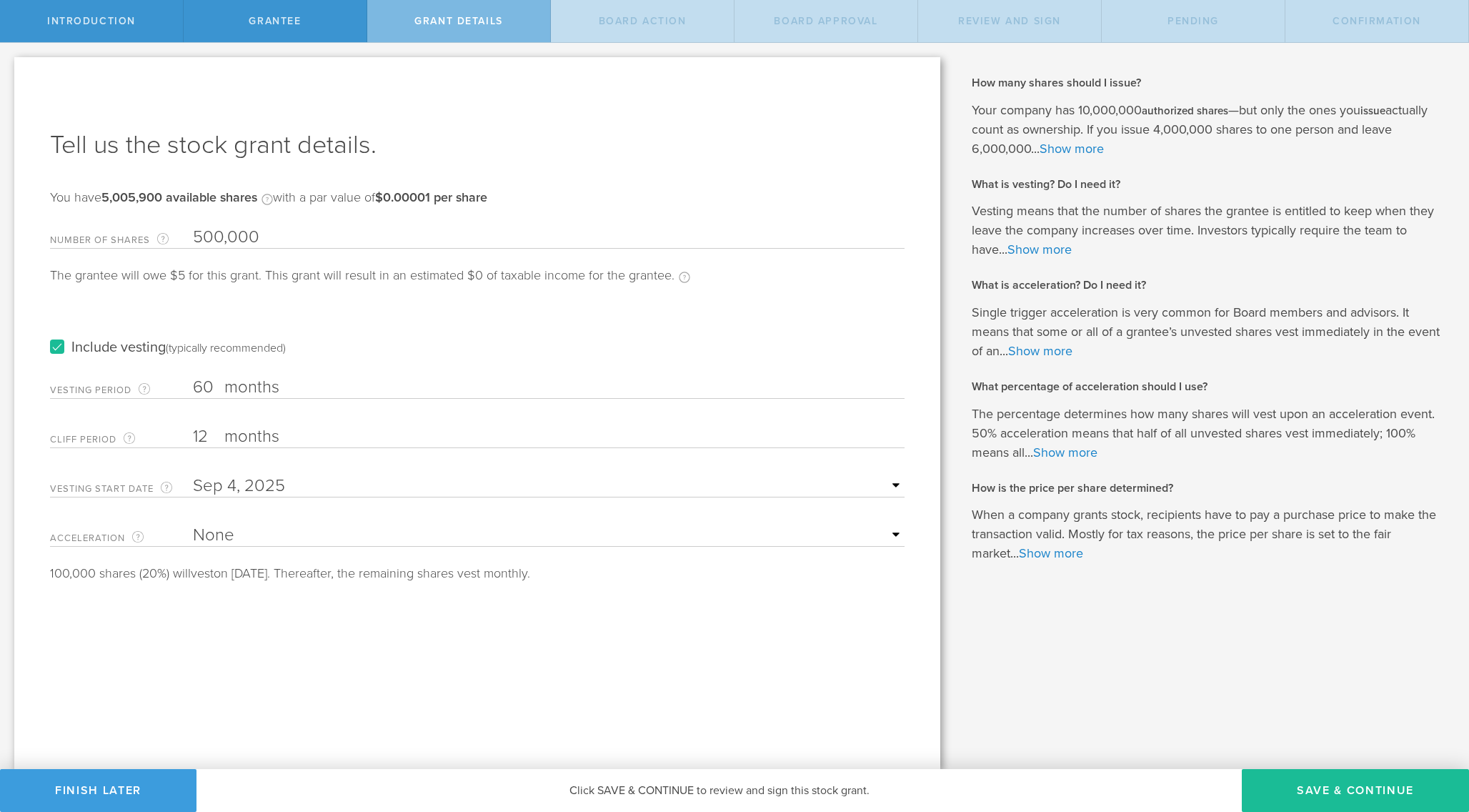
select select "double"
click at [673, 641] on div "Tell us the stock grant details. You have 5,005,900 available shares Available …" at bounding box center [478, 413] width 926 height 712
click at [847, 538] on select "None Single Trigger Double Trigger" at bounding box center [549, 535] width 712 height 22
click at [839, 583] on select "25% Acceleration 50% Acceleration 75% Acceleration 100% Acceleration" at bounding box center [549, 584] width 712 height 22
select select "100"
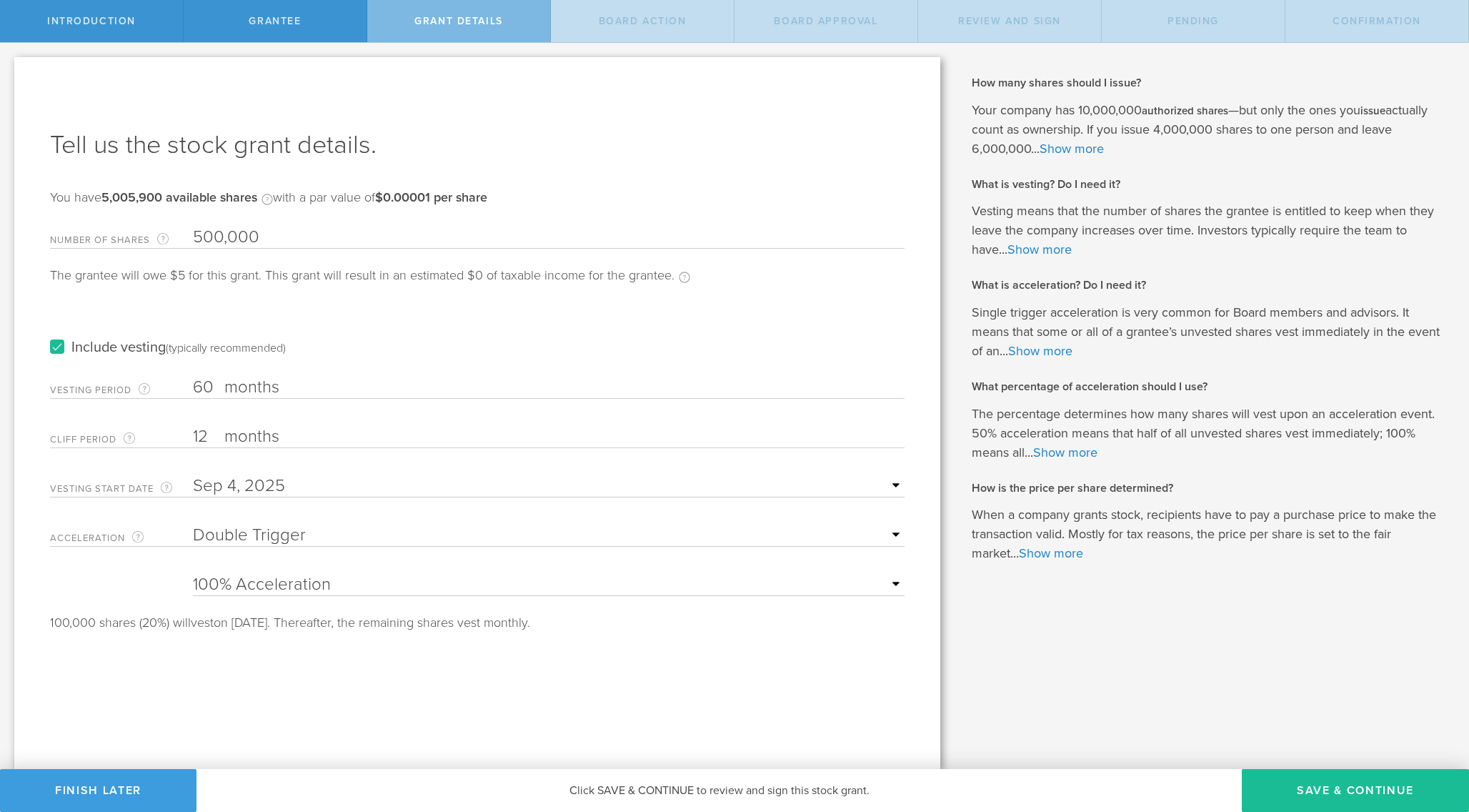
click at [848, 687] on div "Tell us the stock grant details. You have 5,005,900 available shares Available …" at bounding box center [478, 413] width 926 height 712
click at [1318, 795] on button "Save & Continue" at bounding box center [1356, 790] width 228 height 43
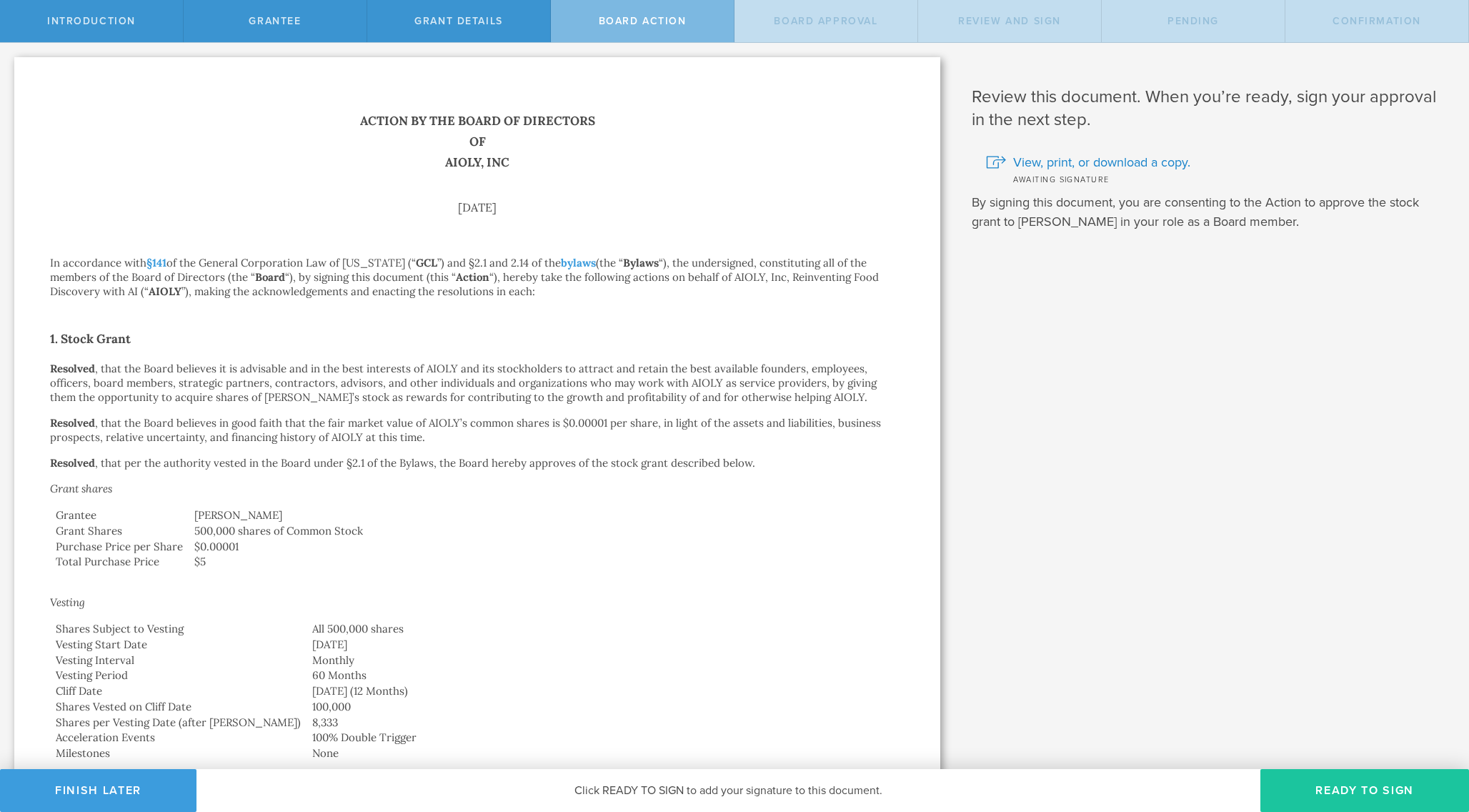
click at [1349, 789] on button "Ready to Sign" at bounding box center [1364, 790] width 209 height 43
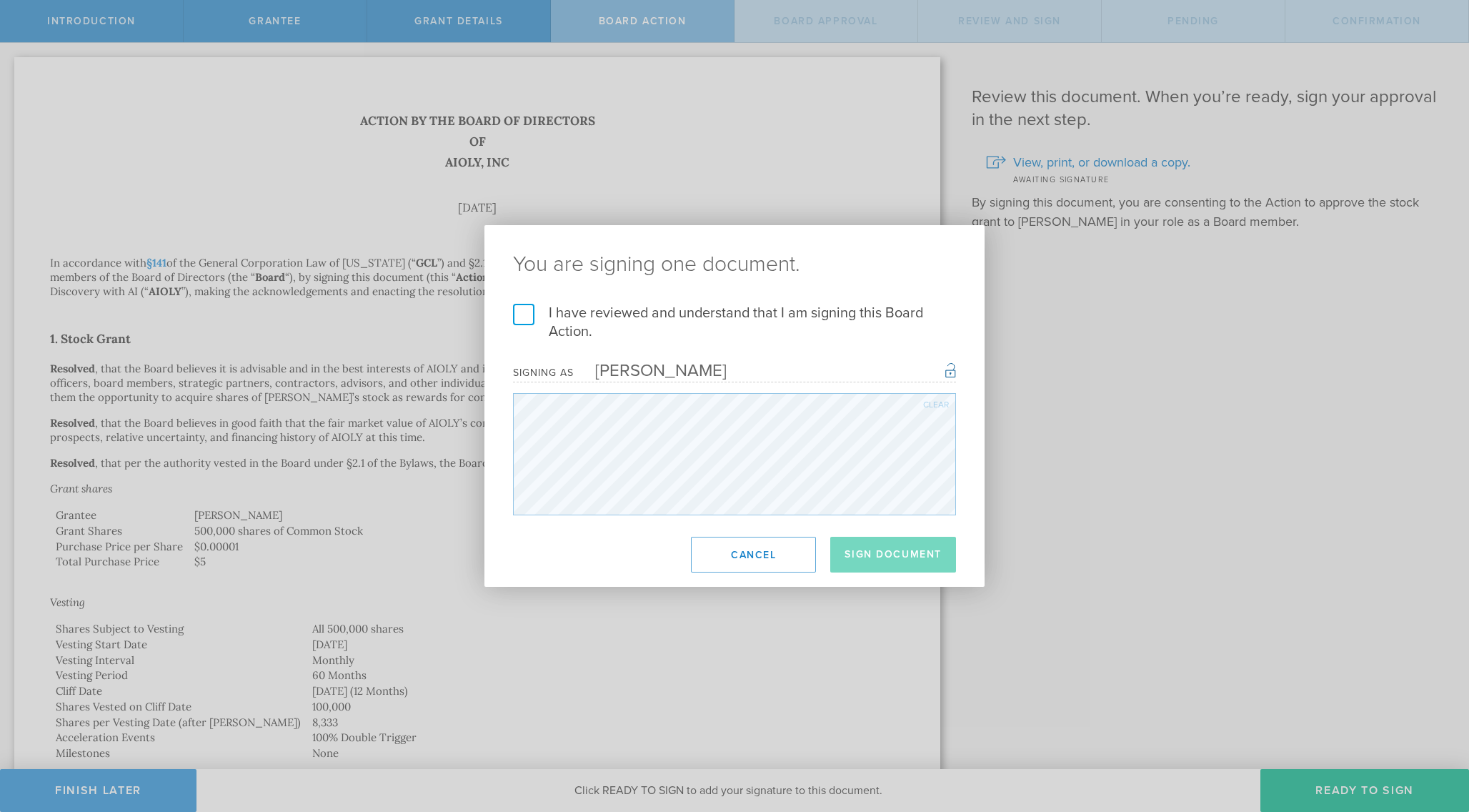
click at [646, 316] on label "I have reviewed and understand that I am signing this Board Action." at bounding box center [735, 322] width 443 height 37
click at [0, 0] on input "I have reviewed and understand that I am signing this Board Action." at bounding box center [0, 0] width 0 height 0
click at [875, 554] on button "Sign Document" at bounding box center [892, 554] width 126 height 35
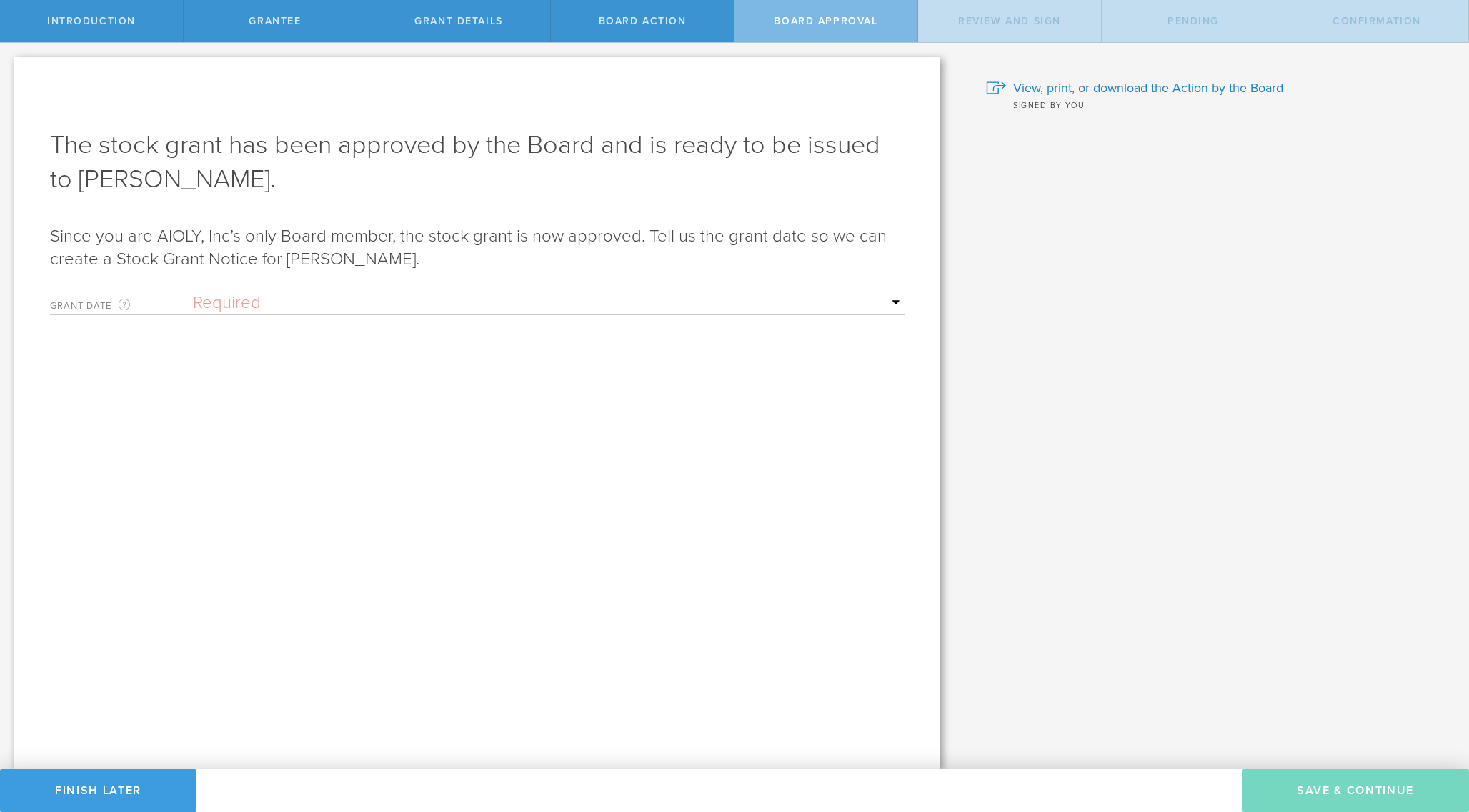
click at [569, 299] on select "Required Upon grantee's signature A specific date" at bounding box center [549, 303] width 712 height 22
select select "uponGranteeSignature"
click at [1309, 790] on button "Save & Continue" at bounding box center [1356, 790] width 228 height 43
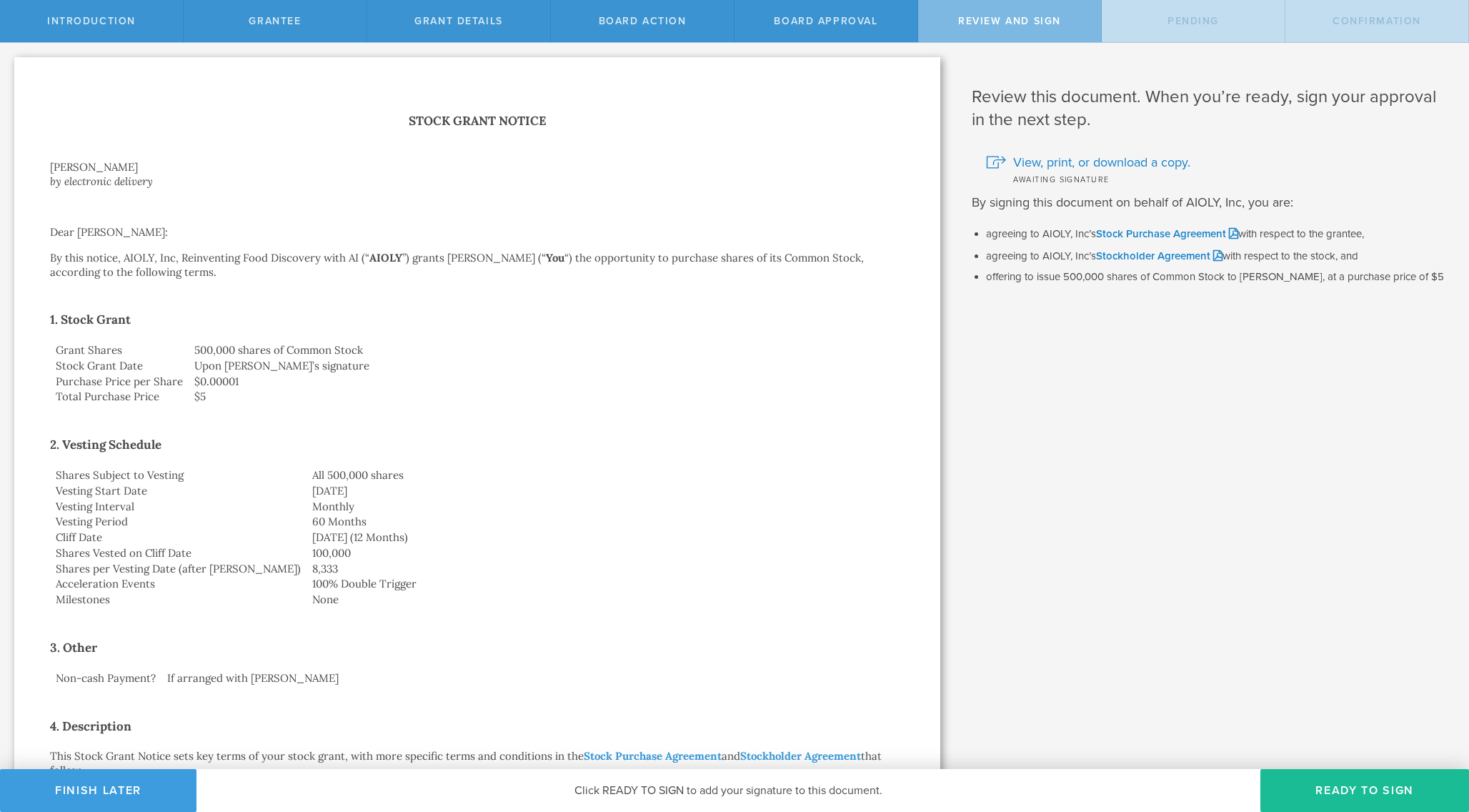
click at [1309, 790] on button "Ready to Sign" at bounding box center [1364, 790] width 209 height 43
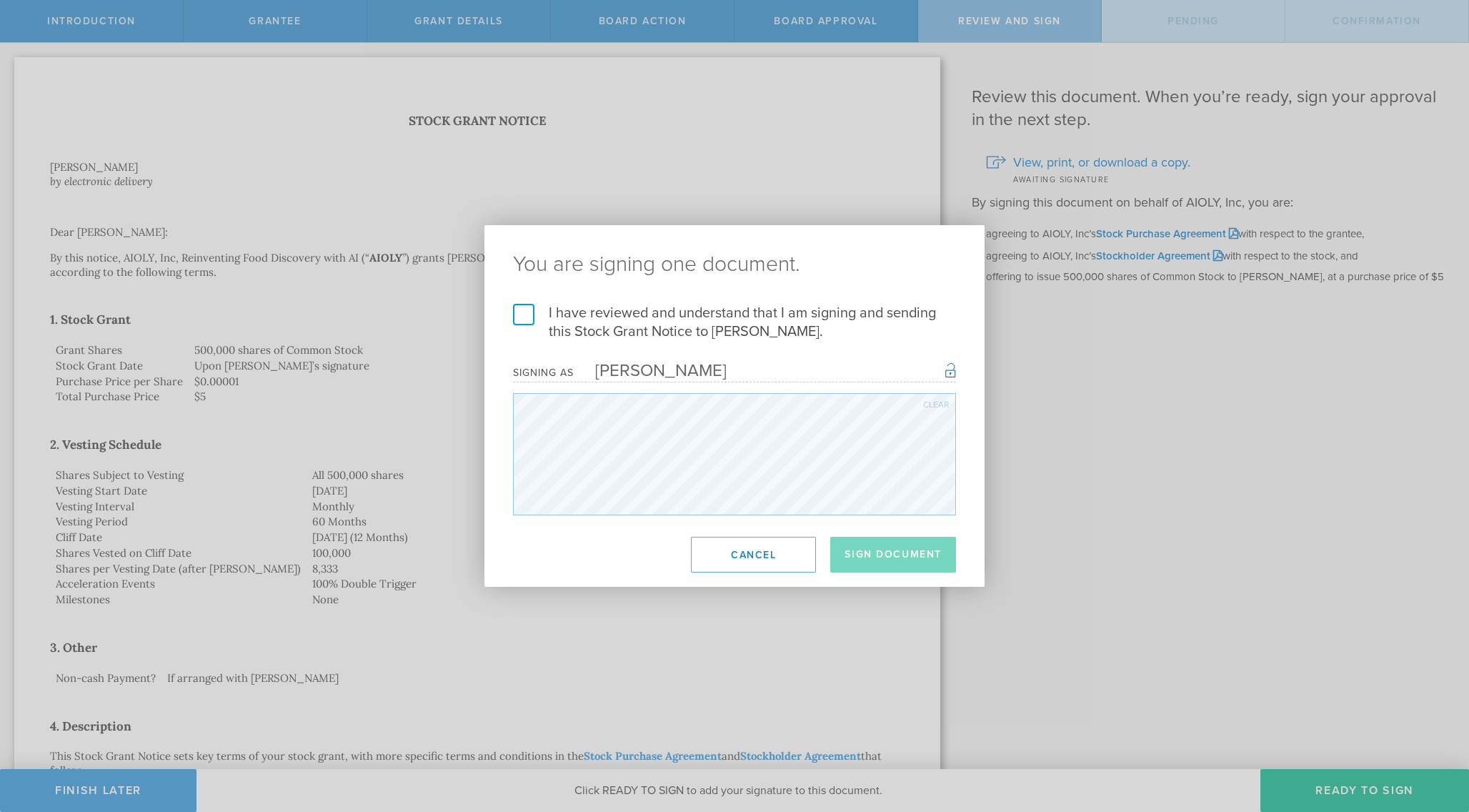
click at [726, 313] on label "I have reviewed and understand that I am signing and sending this Stock Grant N…" at bounding box center [735, 322] width 443 height 37
click at [0, 0] on input "I have reviewed and understand that I am signing and sending this Stock Grant N…" at bounding box center [0, 0] width 0 height 0
click at [892, 557] on button "Sign Document" at bounding box center [892, 554] width 126 height 35
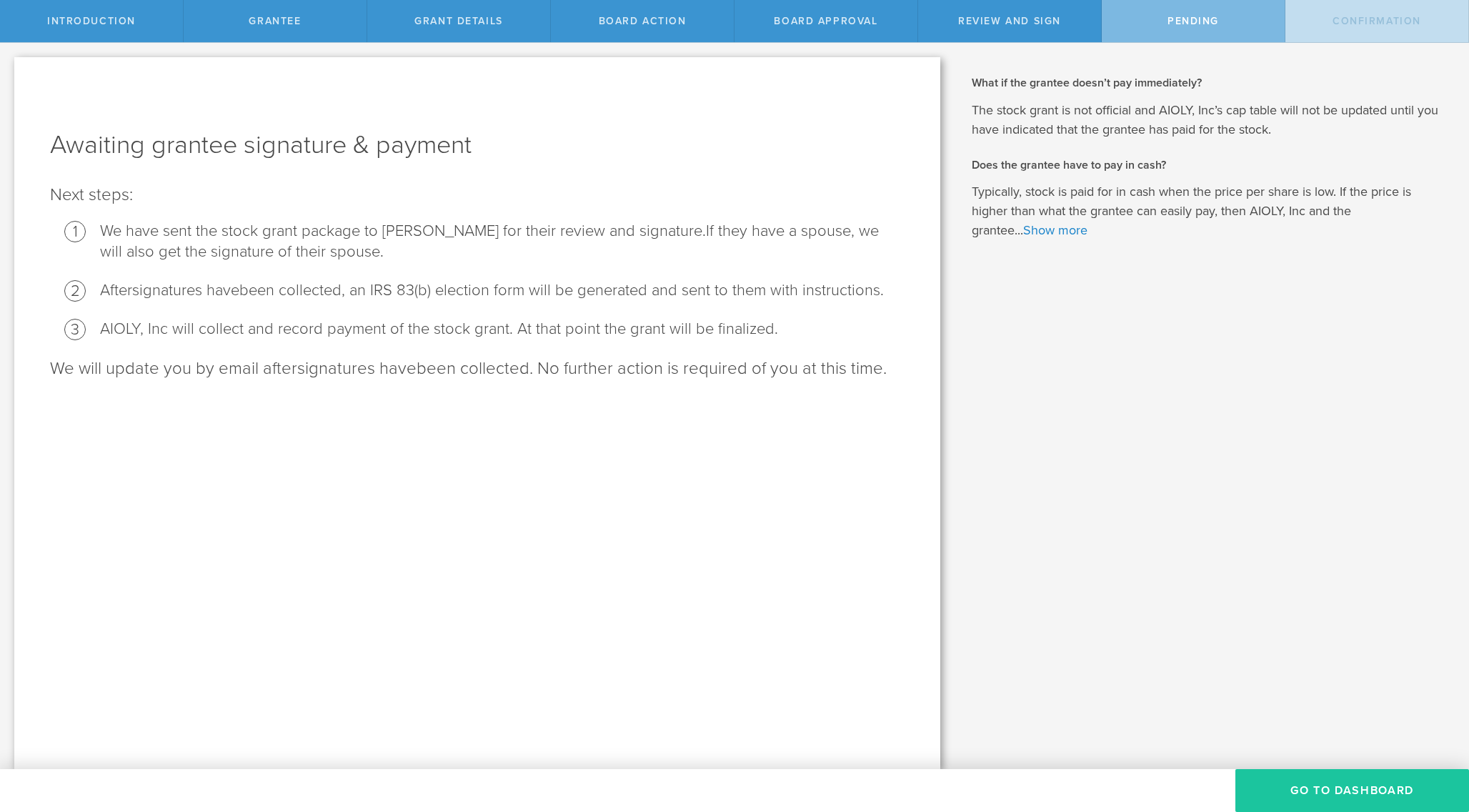
click at [1309, 797] on button "Go To Dashboard" at bounding box center [1352, 790] width 234 height 43
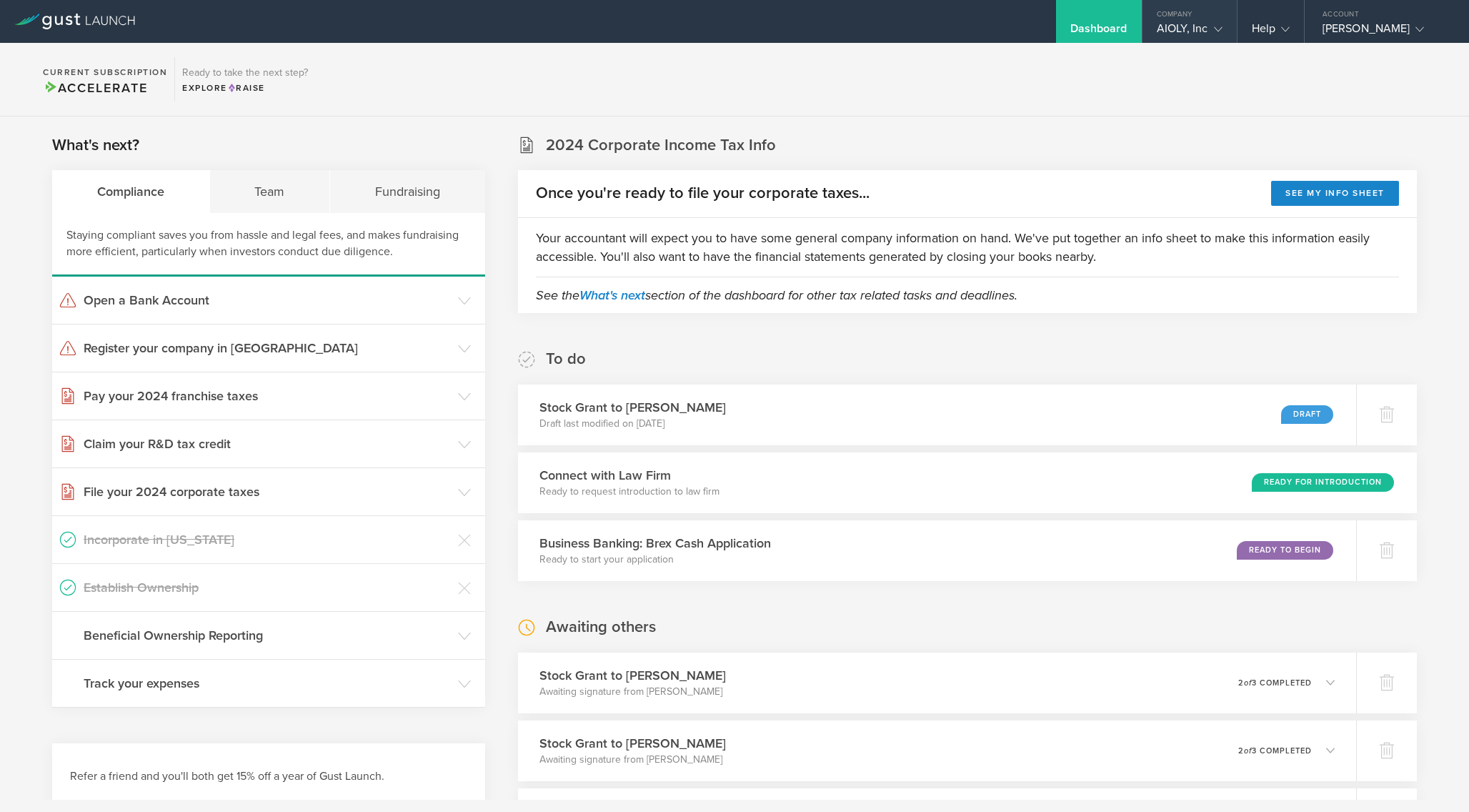
click at [1199, 23] on div "AIOLY, Inc" at bounding box center [1190, 32] width 66 height 22
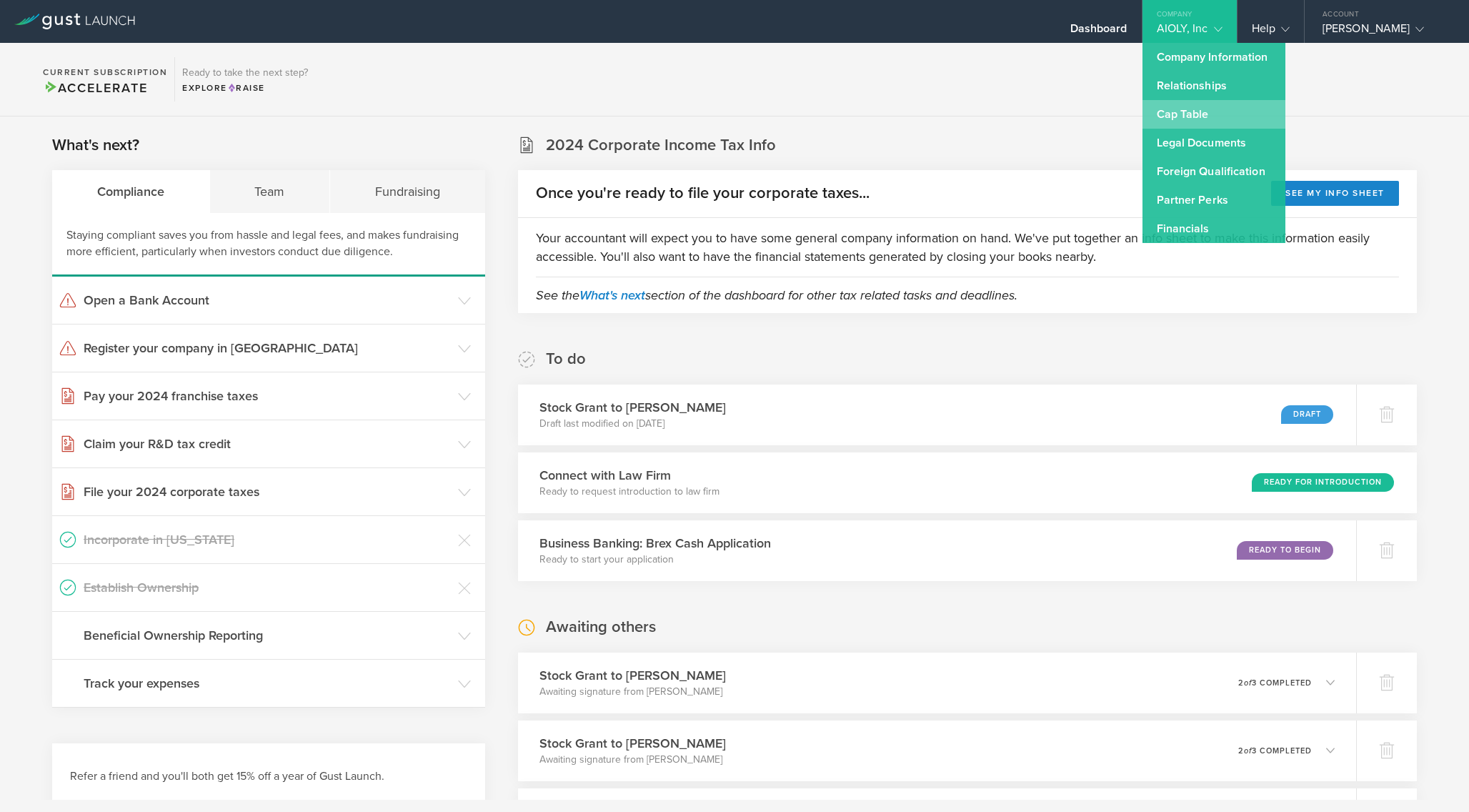
click at [1195, 113] on link "Cap Table" at bounding box center [1214, 114] width 143 height 29
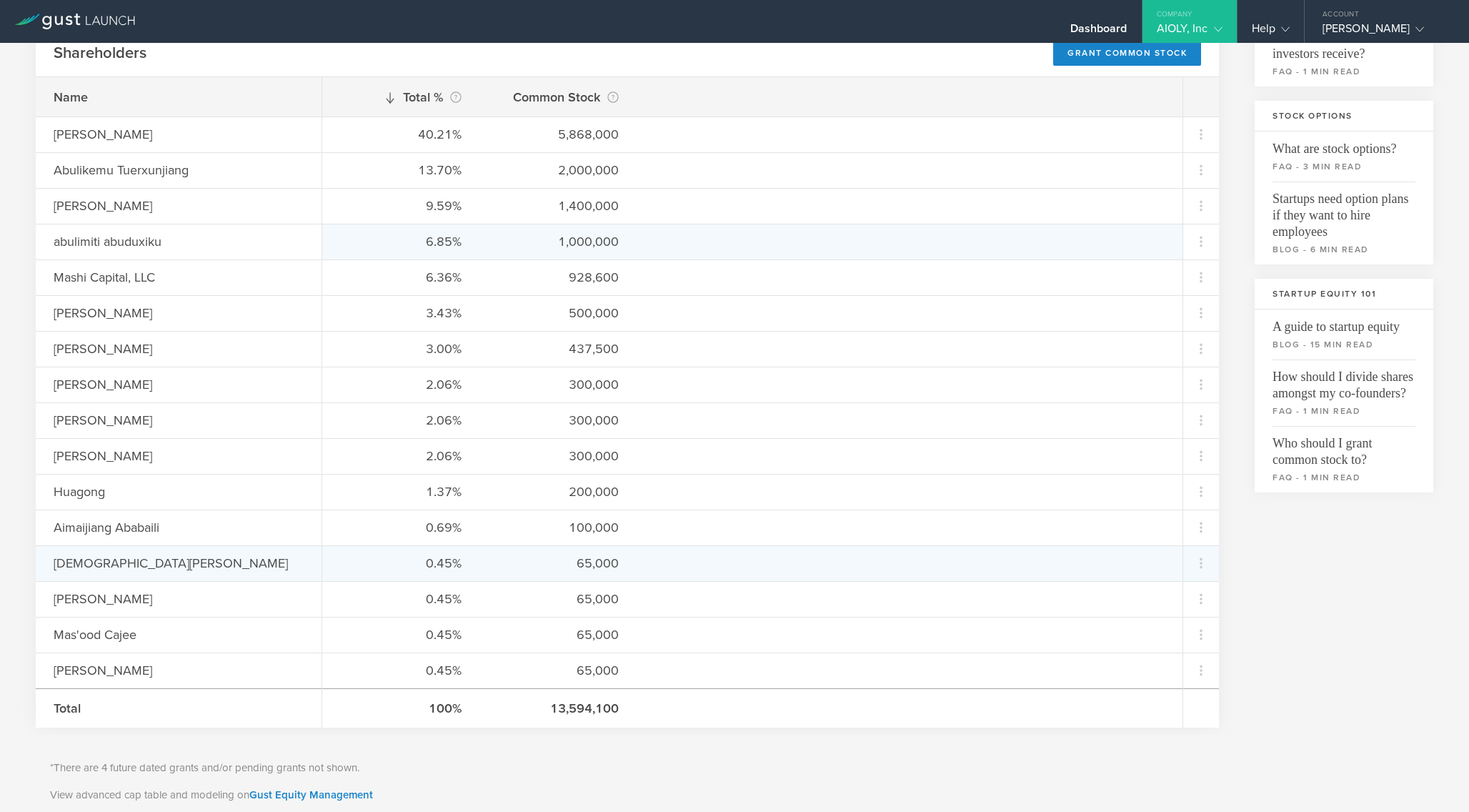
scroll to position [237, 0]
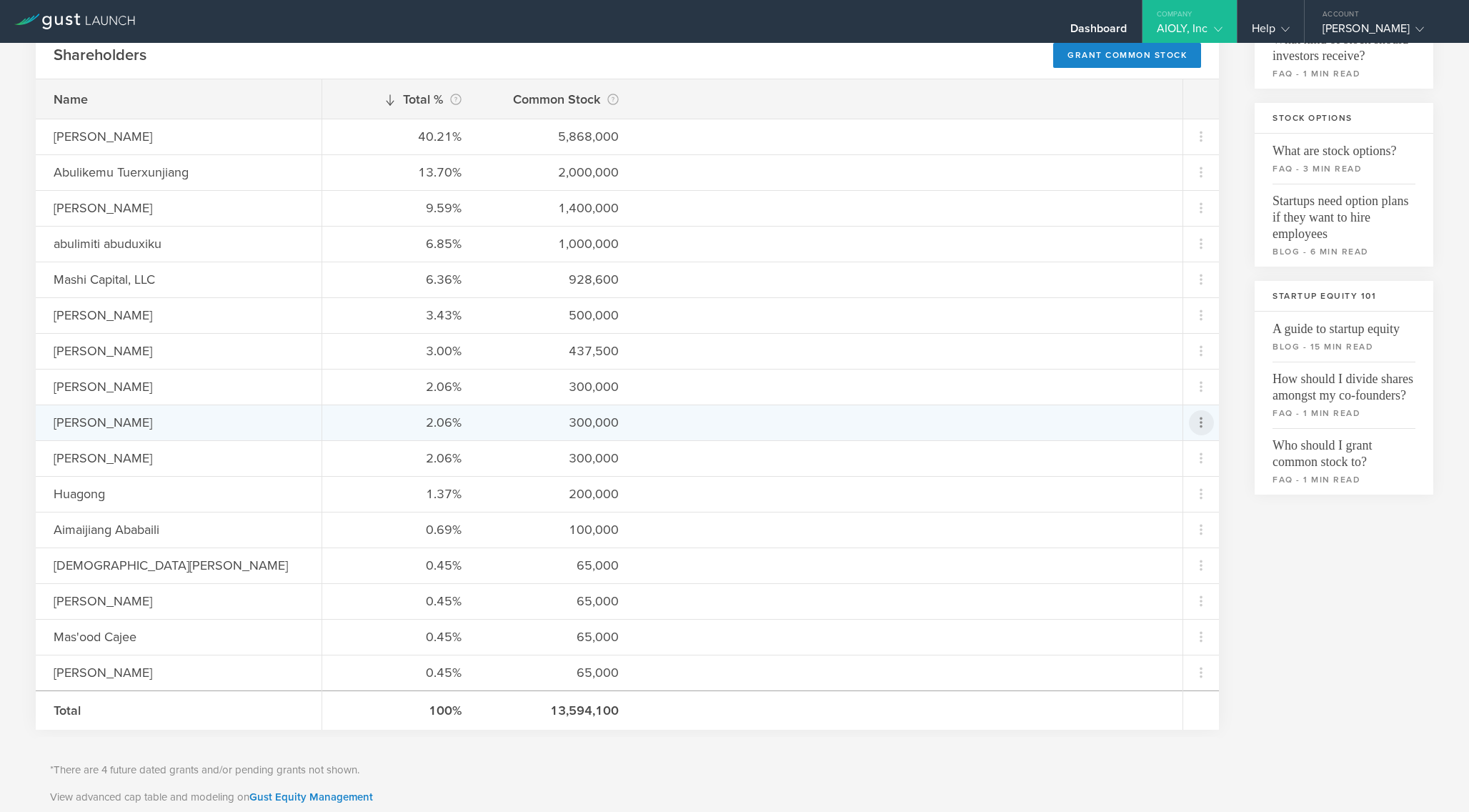
click at [1202, 422] on icon at bounding box center [1202, 422] width 17 height 17
click at [1181, 459] on div "Grant Common Stock" at bounding box center [1156, 460] width 108 height 16
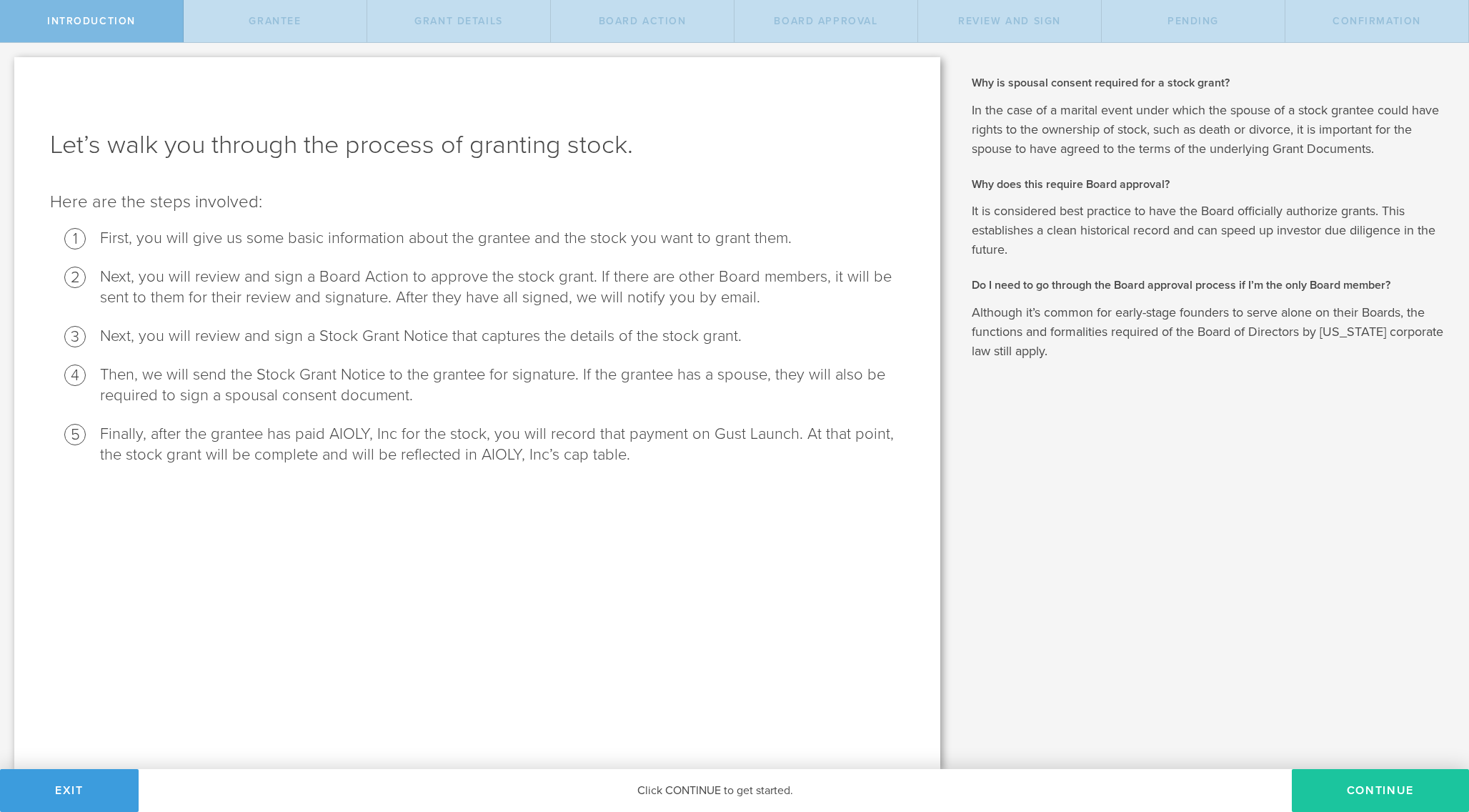
click at [1339, 794] on button "Continue" at bounding box center [1381, 790] width 177 height 43
radio input "true"
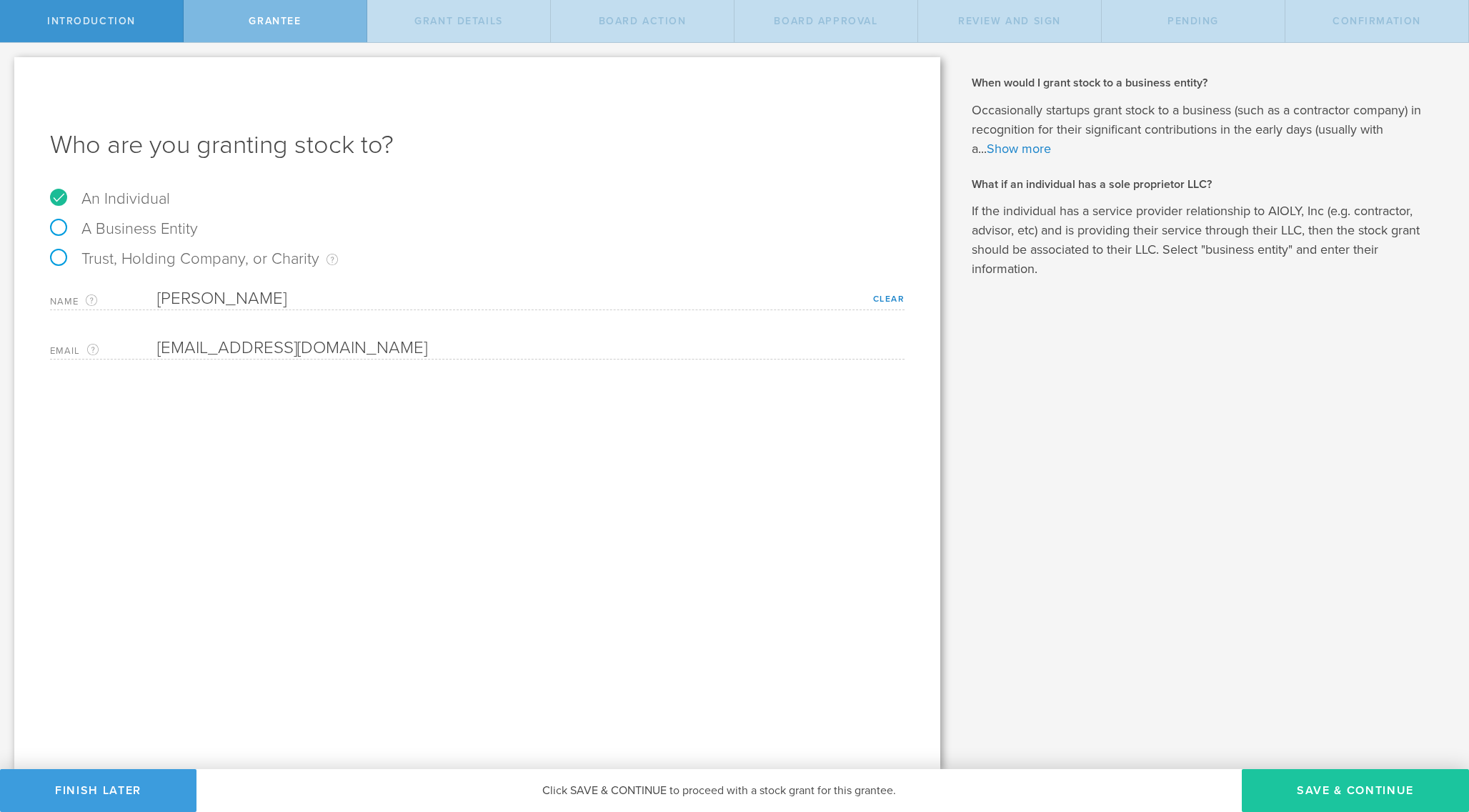
click at [1315, 793] on button "Save & Continue" at bounding box center [1356, 790] width 228 height 43
type input "48"
type input "12"
select select "none"
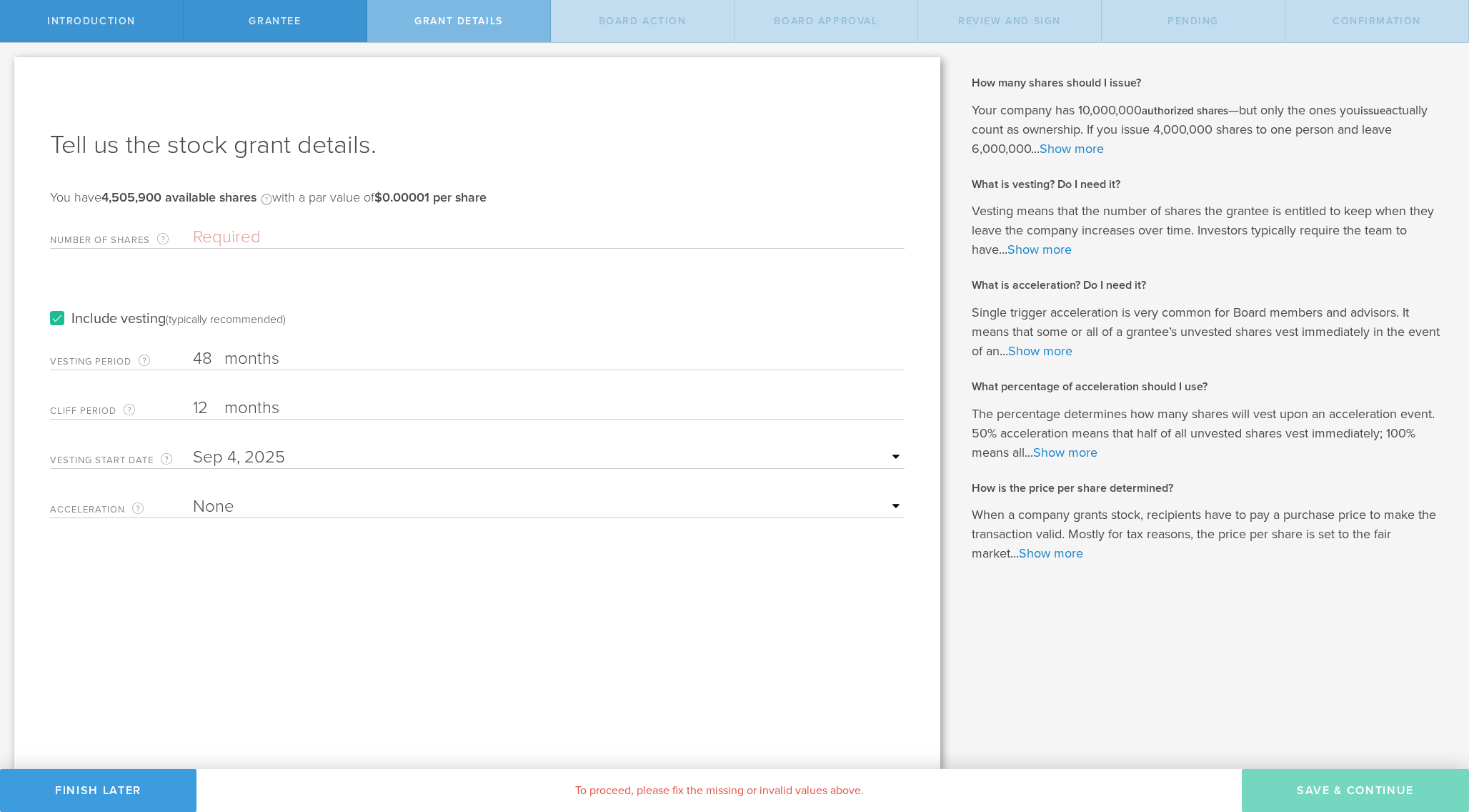
click at [434, 229] on input "Number of Shares The total amount of stock the company is granting to this reci…" at bounding box center [549, 237] width 712 height 22
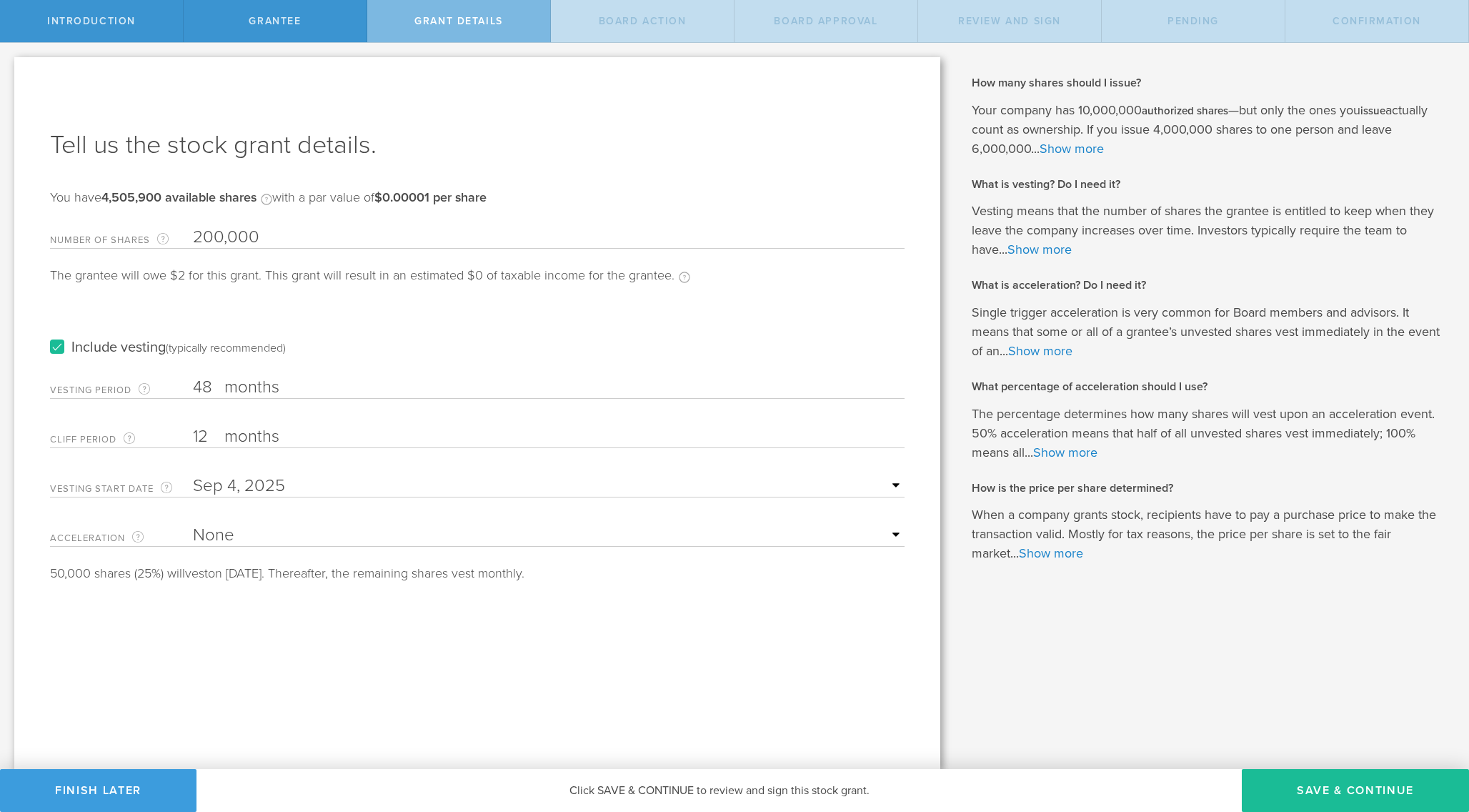
type input "200,000"
click at [443, 391] on input "48" at bounding box center [549, 387] width 712 height 22
type input "4"
type input "60"
click at [330, 532] on select "None Single Trigger Double Trigger" at bounding box center [549, 535] width 712 height 22
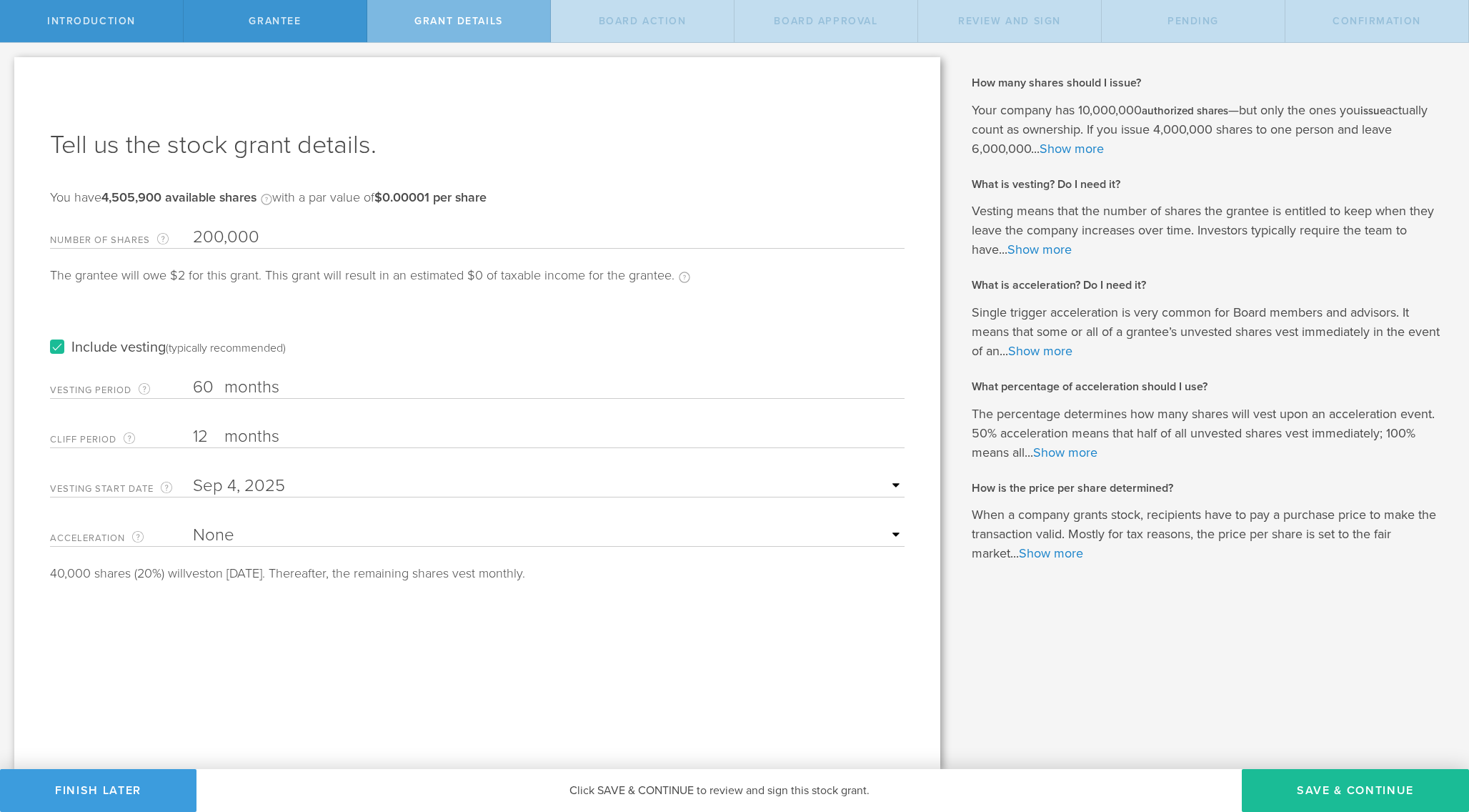
select select "double"
click at [345, 581] on select "25% Acceleration 50% Acceleration 75% Acceleration 100% Acceleration" at bounding box center [549, 584] width 712 height 22
select select "100"
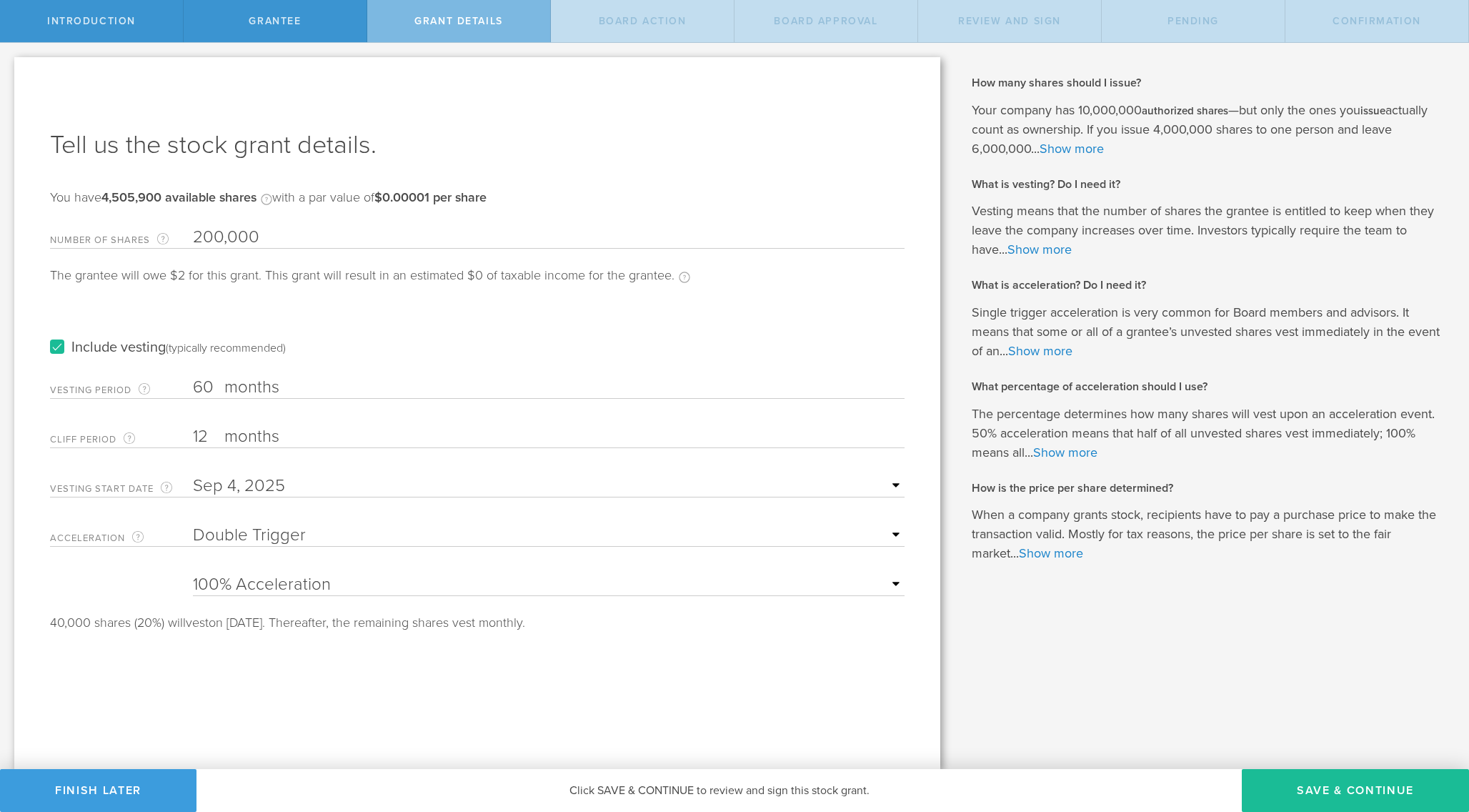
click at [441, 700] on div "Tell us the stock grant details. You have 4,505,900 available shares Available …" at bounding box center [478, 413] width 926 height 712
click at [1320, 789] on button "Save & Continue" at bounding box center [1356, 790] width 228 height 43
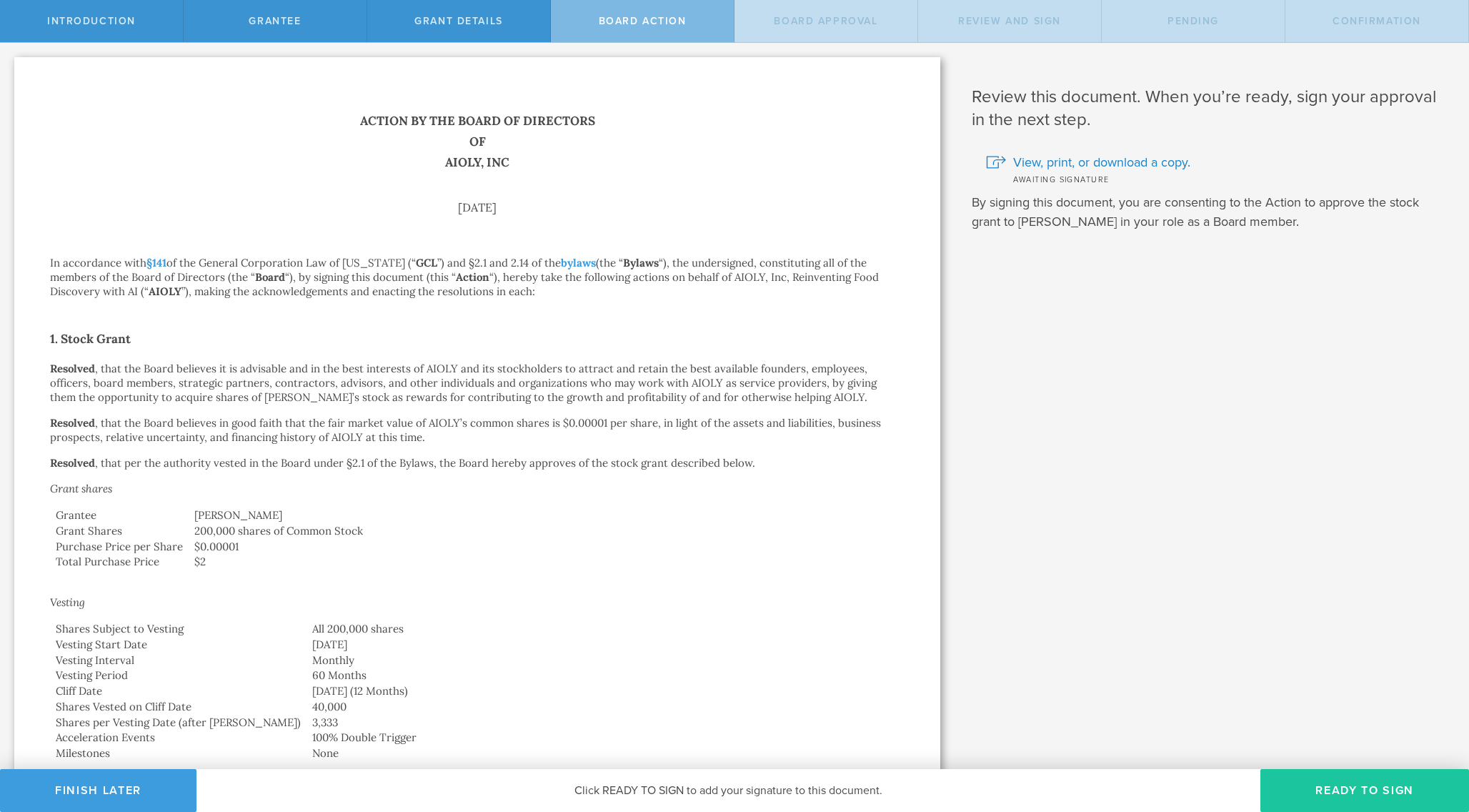
click at [1338, 800] on button "Ready to Sign" at bounding box center [1364, 790] width 209 height 43
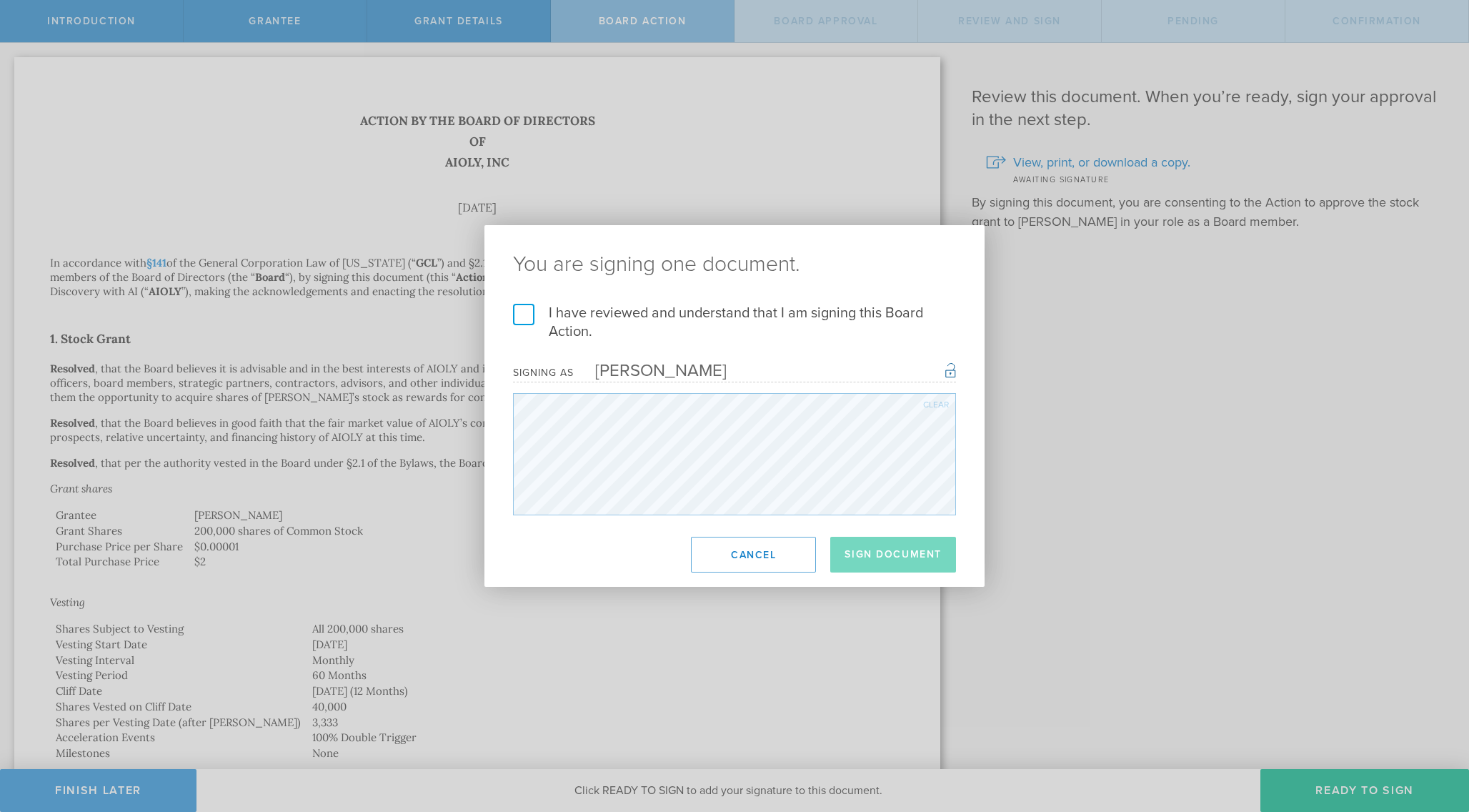
click at [646, 320] on label "I have reviewed and understand that I am signing this Board Action." at bounding box center [735, 322] width 443 height 37
click at [0, 0] on input "I have reviewed and understand that I am signing this Board Action." at bounding box center [0, 0] width 0 height 0
click at [896, 560] on button "Sign Document" at bounding box center [892, 554] width 126 height 35
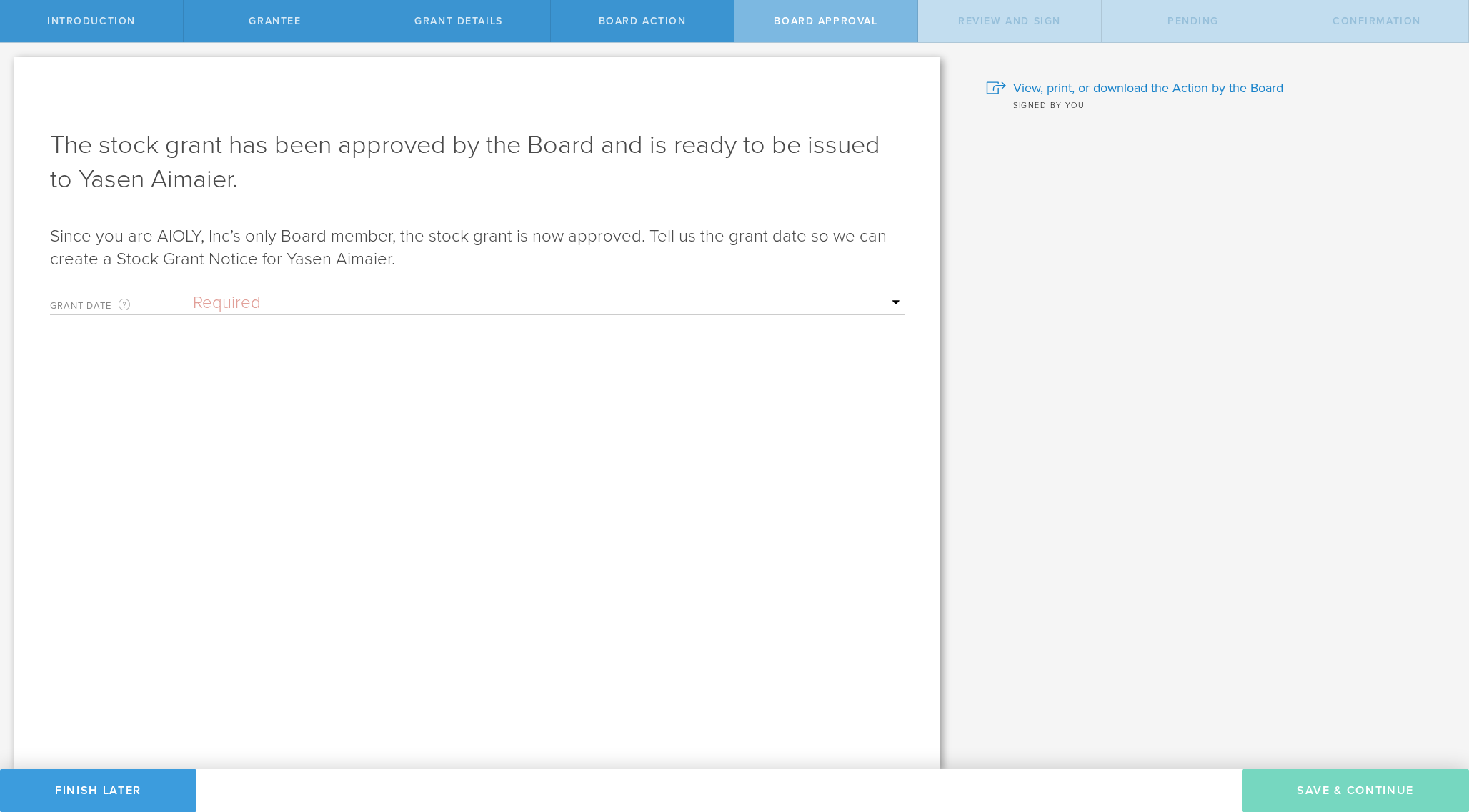
click at [645, 297] on select "Required Upon grantee's signature A specific date" at bounding box center [549, 303] width 712 height 22
select select "uponGranteeSignature"
click at [734, 480] on div "Awaiting Board review and signature. We’ve sent the Action by the Board to the …" at bounding box center [478, 413] width 926 height 712
click at [1322, 797] on button "Save & Continue" at bounding box center [1356, 790] width 228 height 43
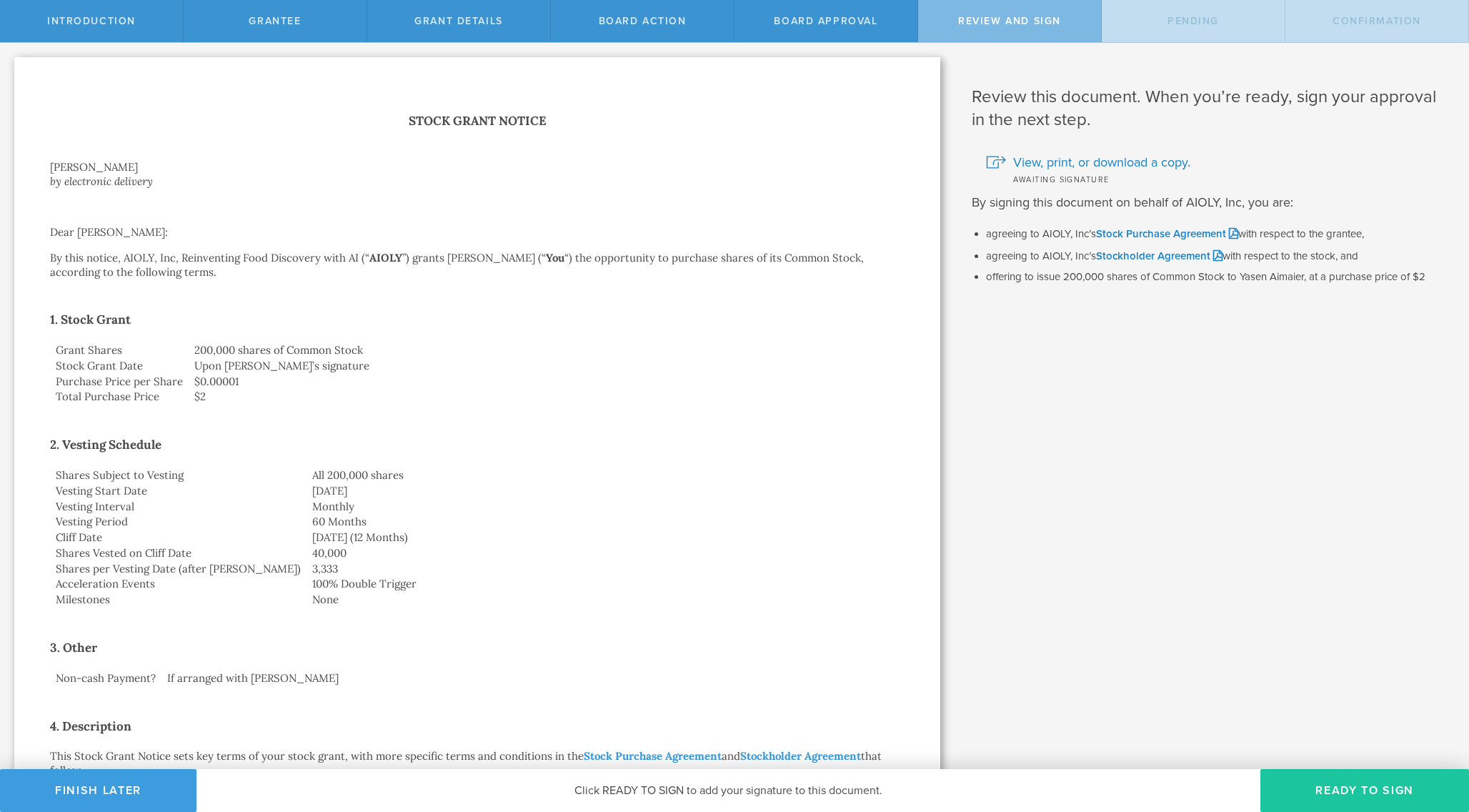
click at [1318, 802] on button "Ready to Sign" at bounding box center [1364, 790] width 209 height 43
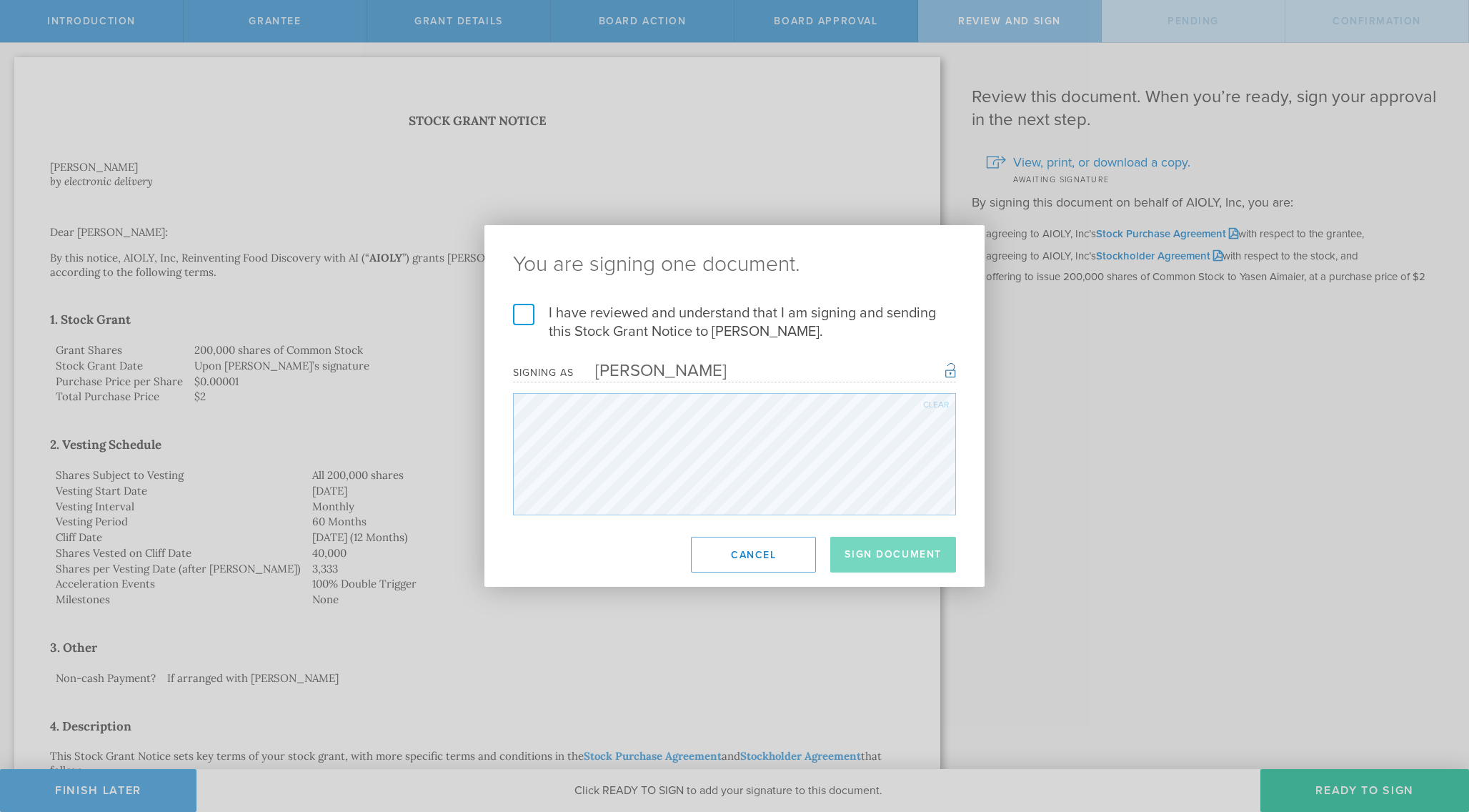
click at [725, 319] on label "I have reviewed and understand that I am signing and sending this Stock Grant N…" at bounding box center [735, 322] width 443 height 37
click at [0, 0] on input "I have reviewed and understand that I am signing and sending this Stock Grant N…" at bounding box center [0, 0] width 0 height 0
click at [881, 557] on button "Sign Document" at bounding box center [892, 554] width 126 height 35
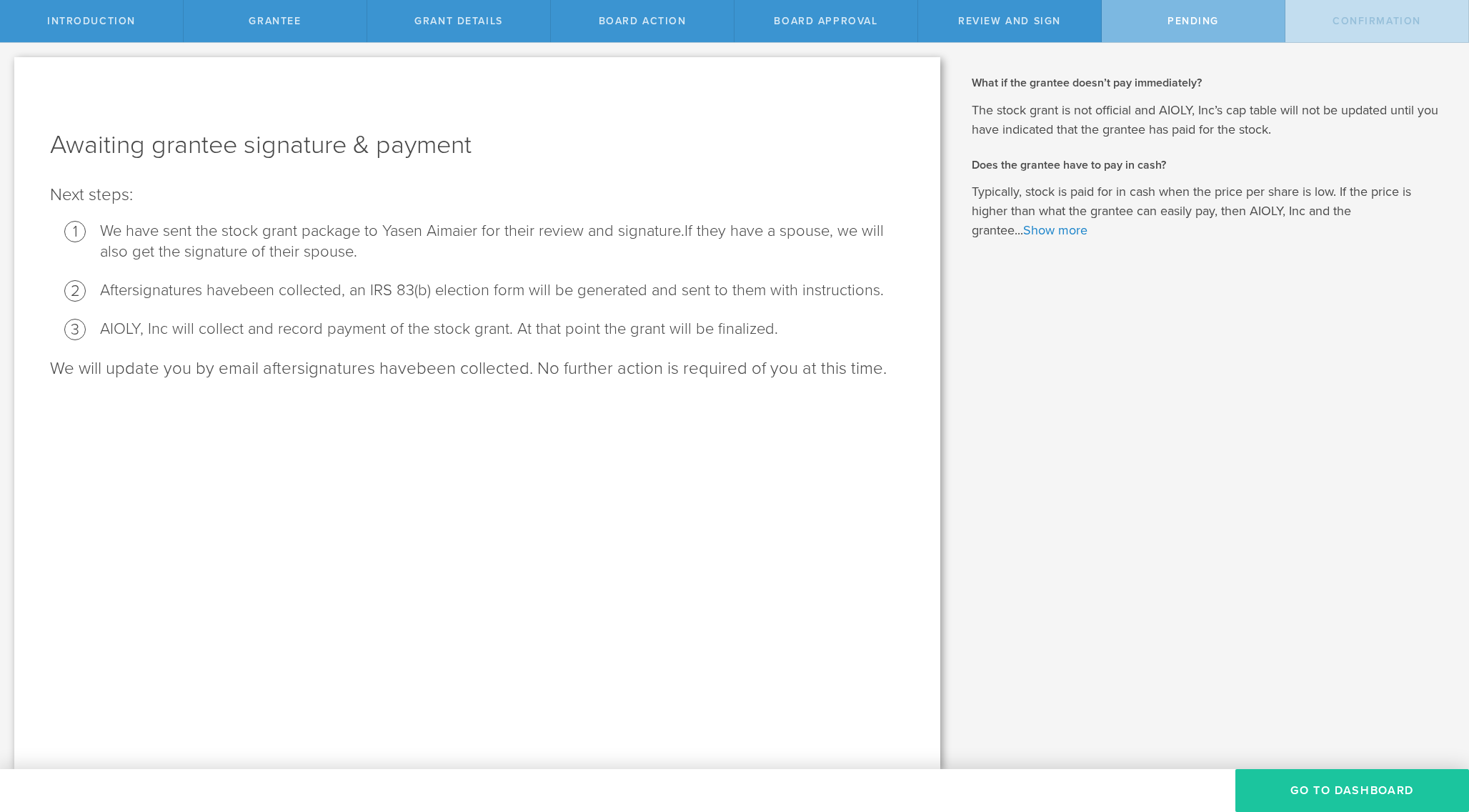
click at [1330, 789] on button "Go To Dashboard" at bounding box center [1352, 790] width 234 height 43
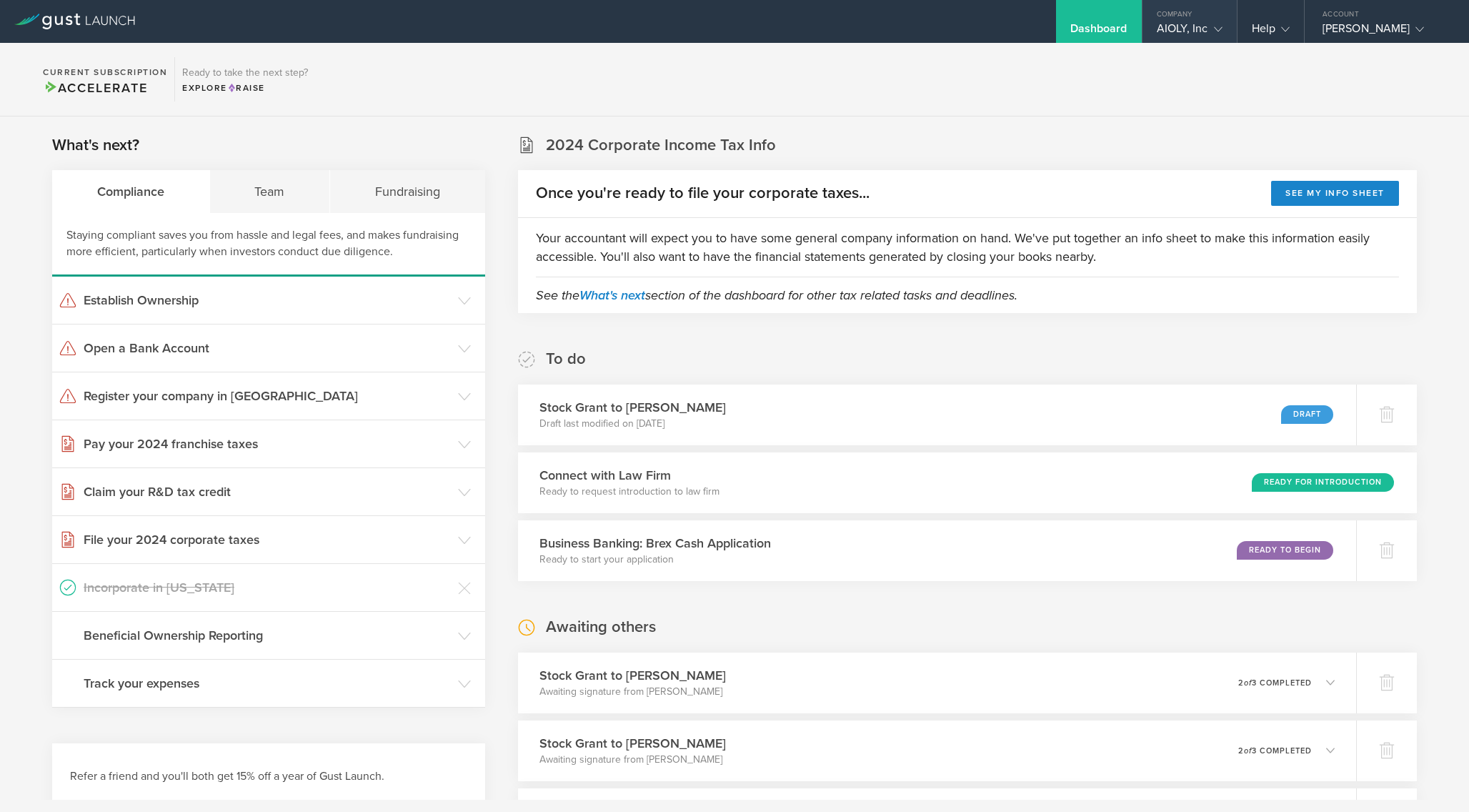
click at [1190, 25] on div "AIOLY, Inc" at bounding box center [1190, 32] width 66 height 22
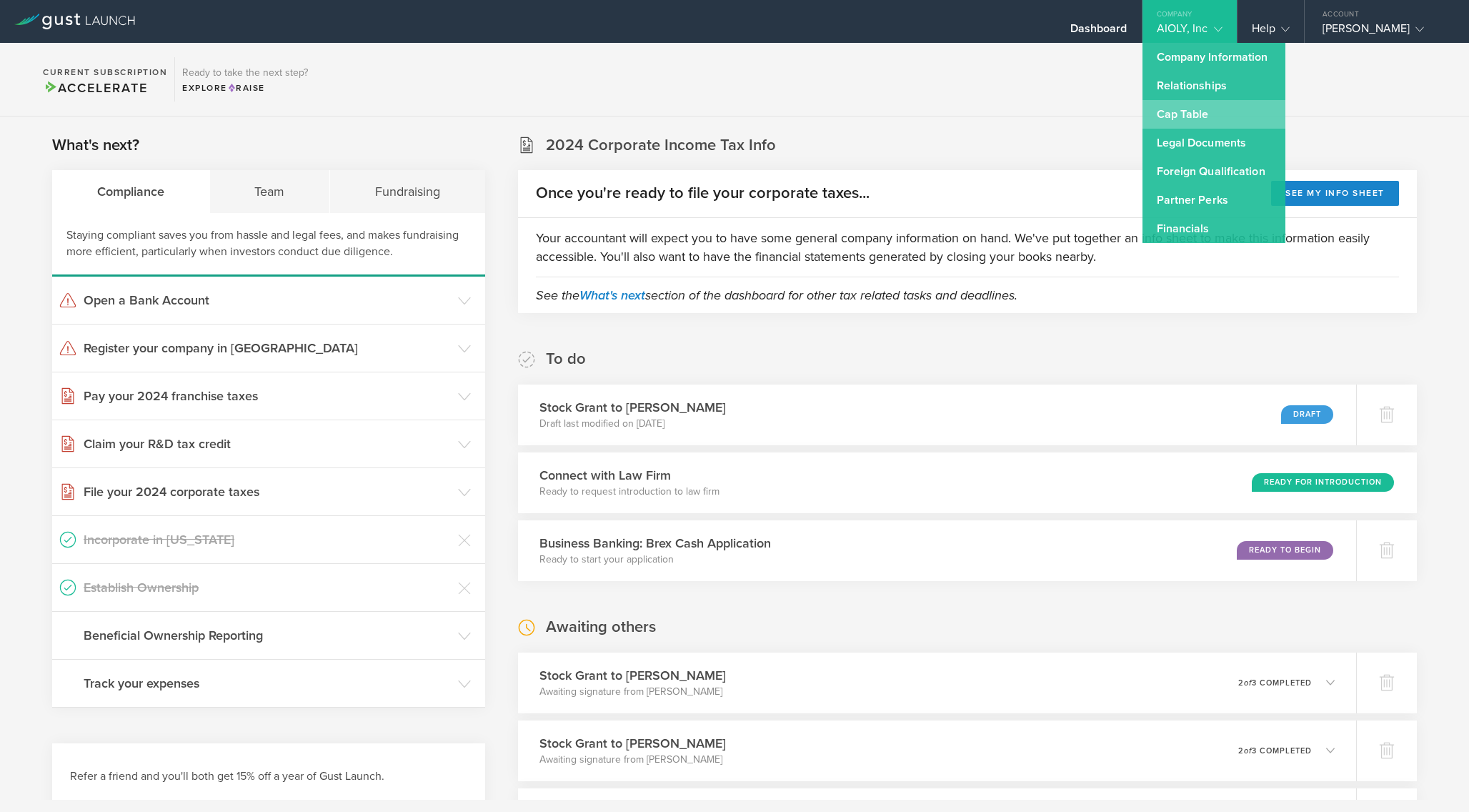
click at [1189, 109] on link "Cap Table" at bounding box center [1214, 114] width 143 height 29
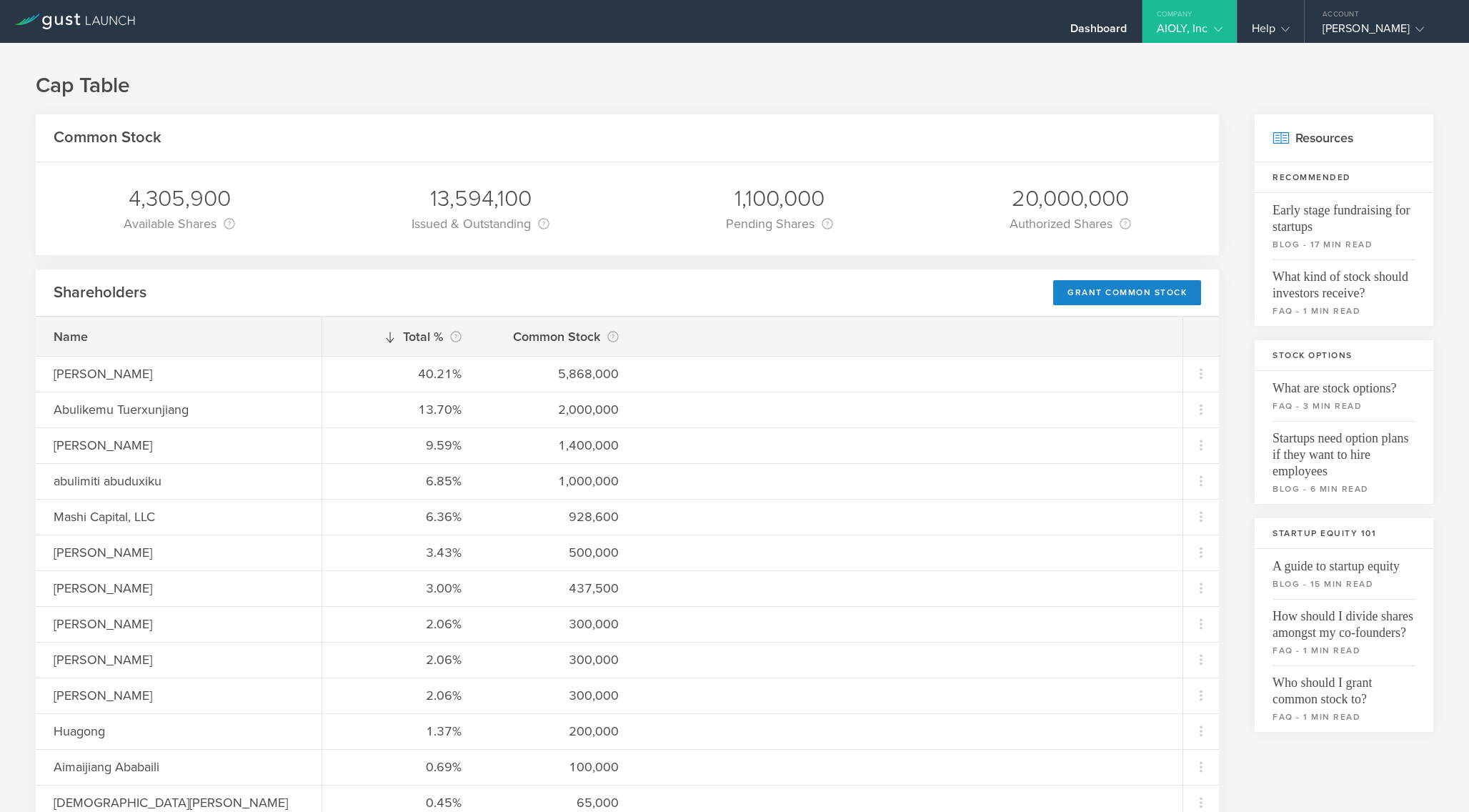
click at [760, 203] on div "1,100,000" at bounding box center [780, 198] width 107 height 30
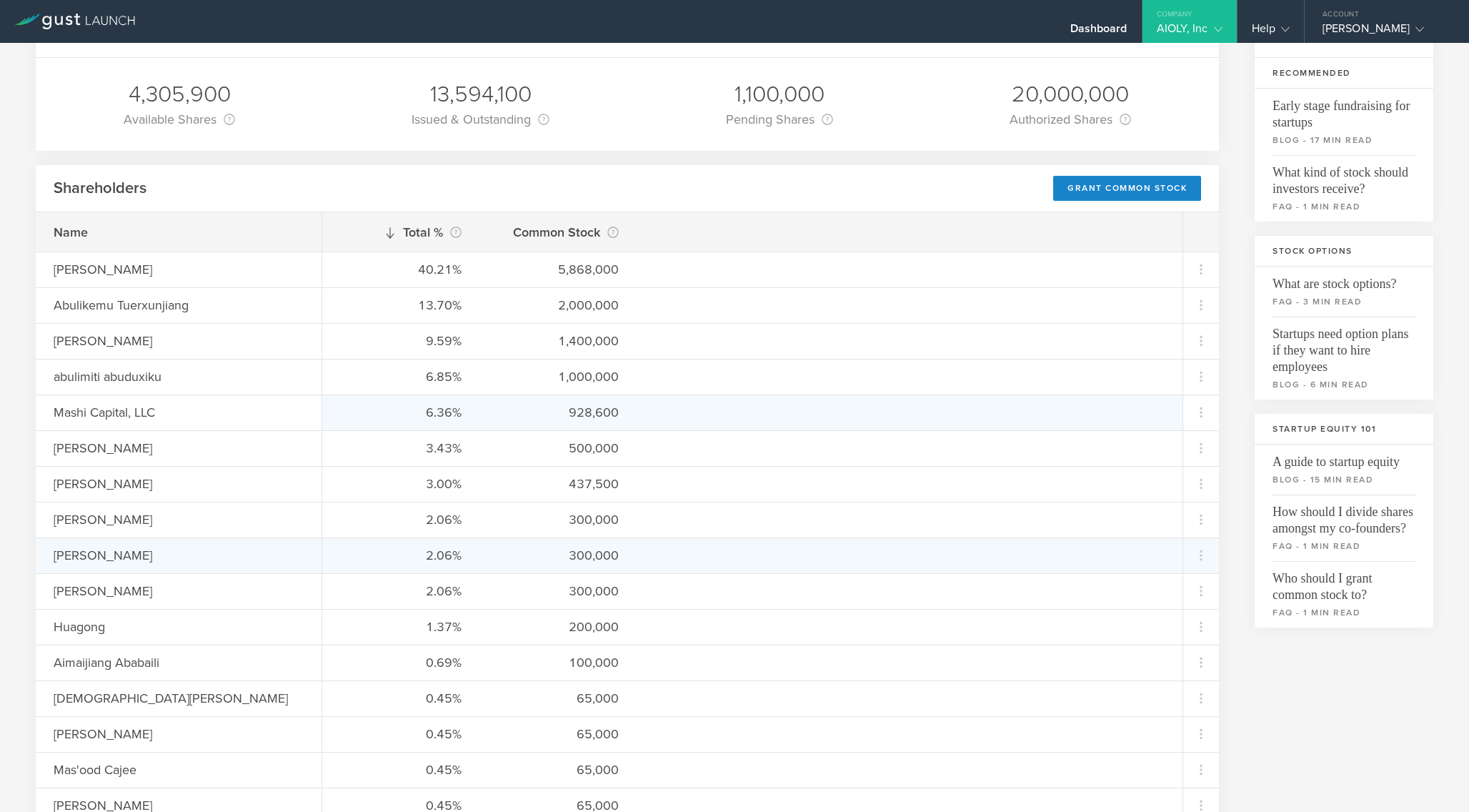
scroll to position [35, 0]
